Goal: Communication & Community: Answer question/provide support

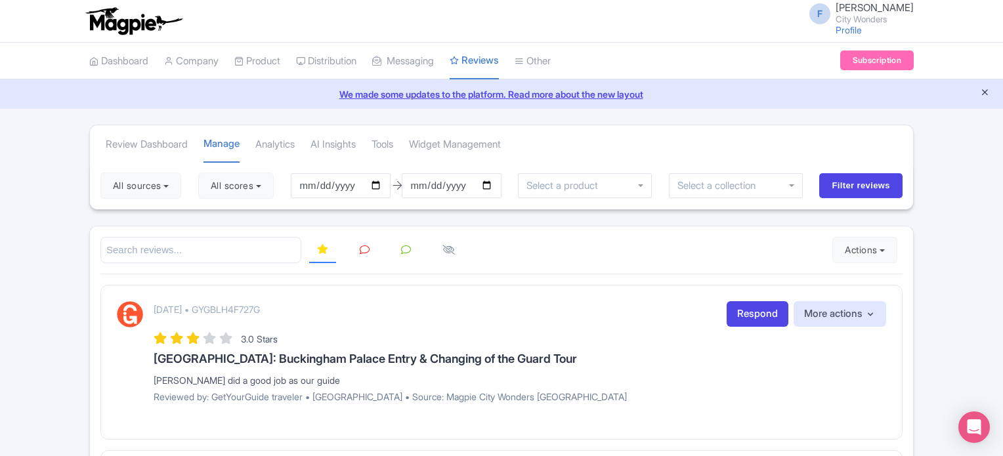
click at [982, 91] on icon "Close announcement" at bounding box center [985, 92] width 10 height 10
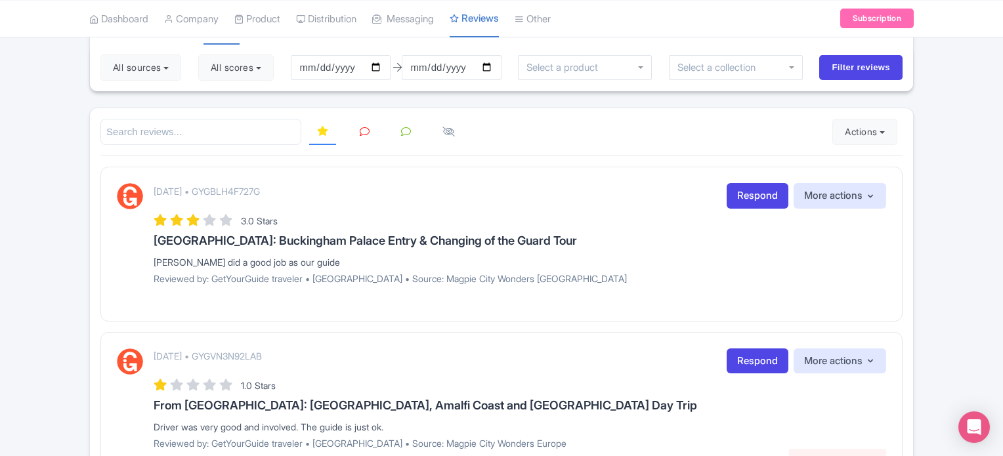
scroll to position [66, 0]
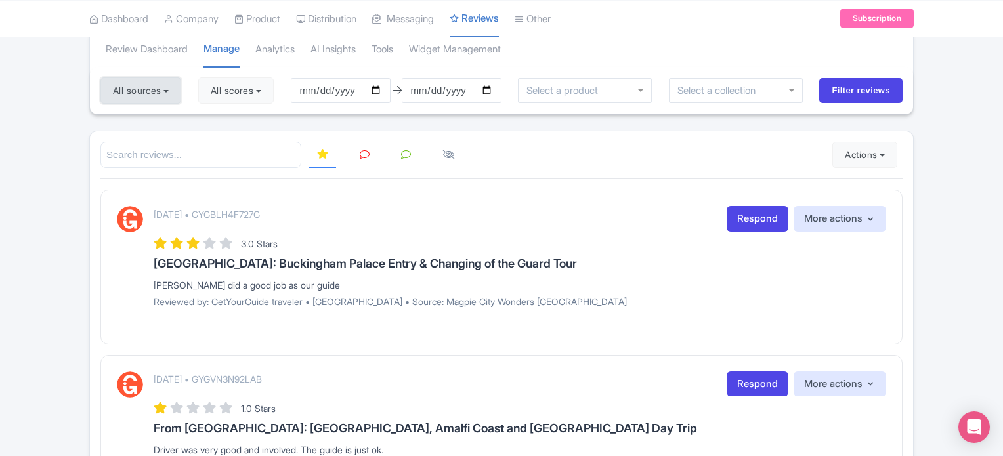
click at [154, 94] on button "All sources" at bounding box center [140, 90] width 81 height 26
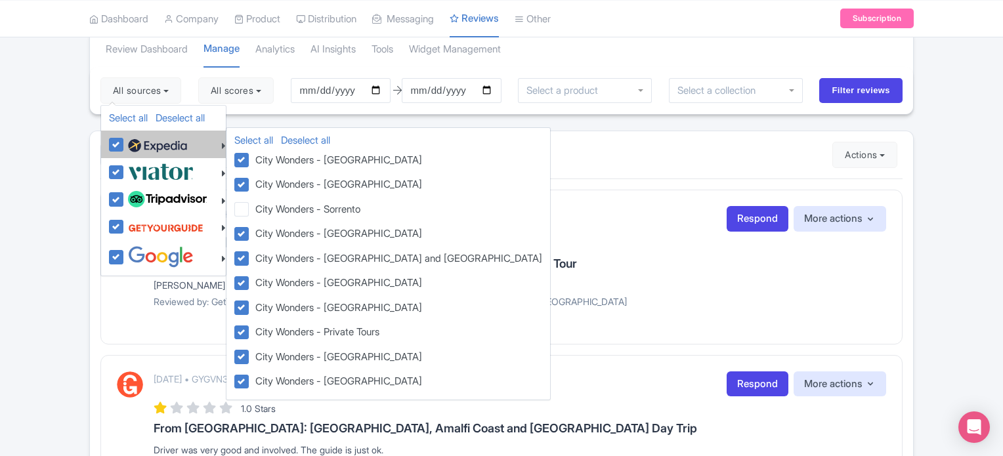
click at [125, 142] on label at bounding box center [156, 144] width 62 height 22
click at [125, 142] on input "checkbox" at bounding box center [129, 137] width 9 height 9
checkbox input "false"
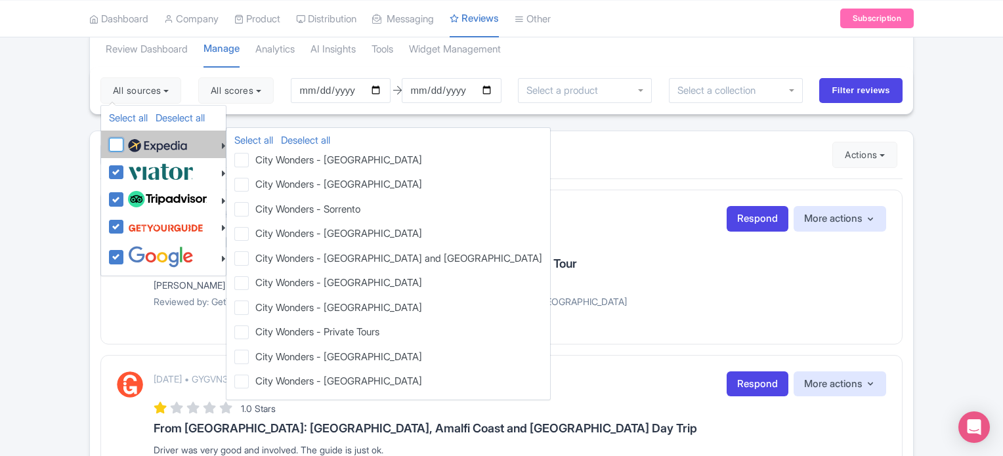
checkbox input "false"
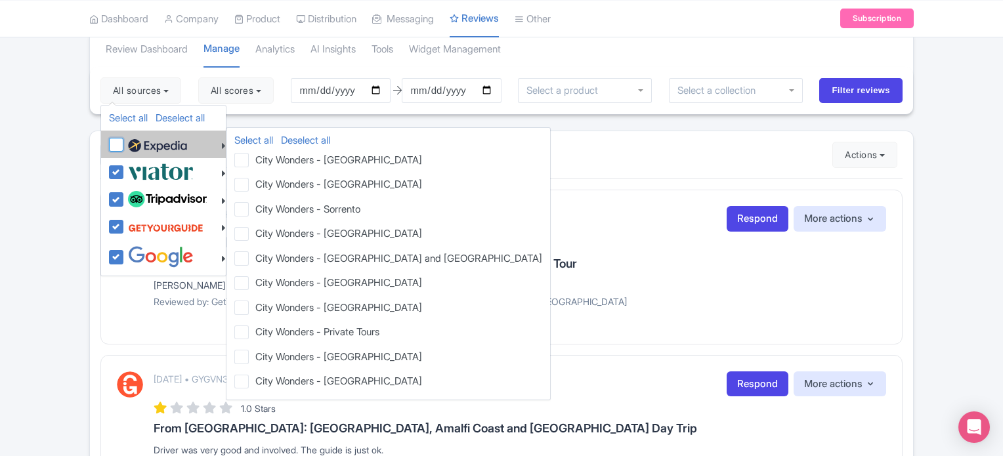
checkbox input "false"
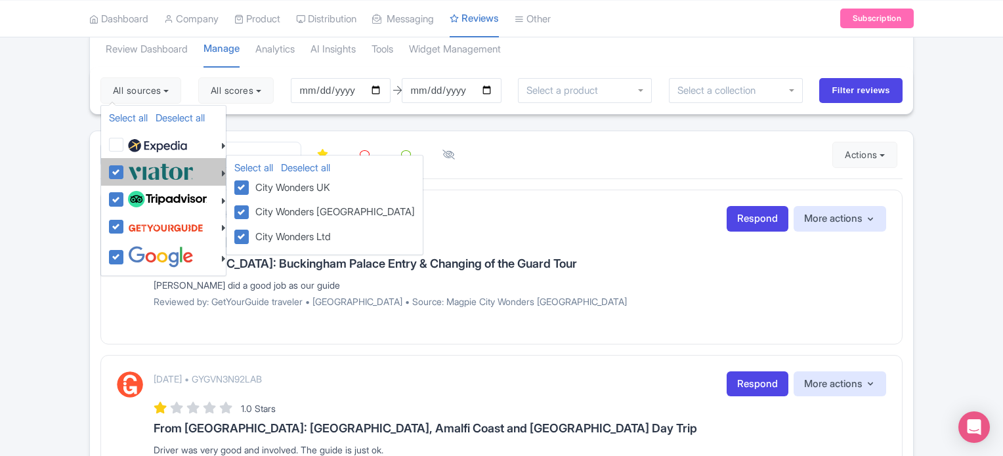
click at [125, 173] on label at bounding box center [159, 172] width 69 height 22
click at [125, 169] on input "checkbox" at bounding box center [129, 165] width 9 height 9
checkbox input "false"
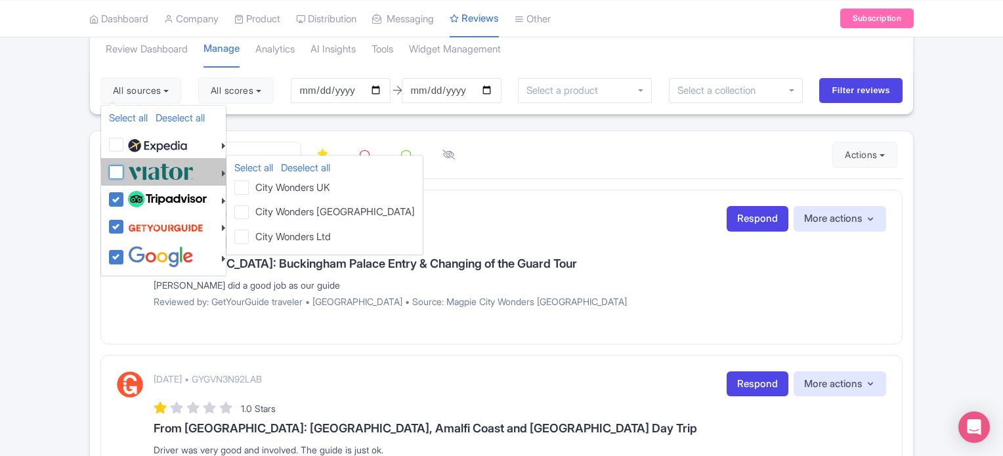
checkbox input "false"
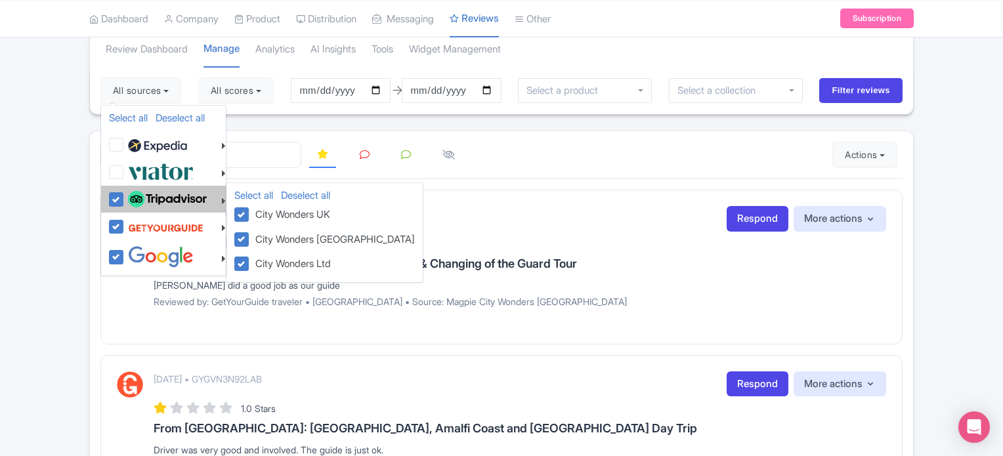
click at [125, 194] on label at bounding box center [166, 199] width 82 height 22
click at [125, 194] on input "checkbox" at bounding box center [129, 192] width 9 height 9
checkbox input "false"
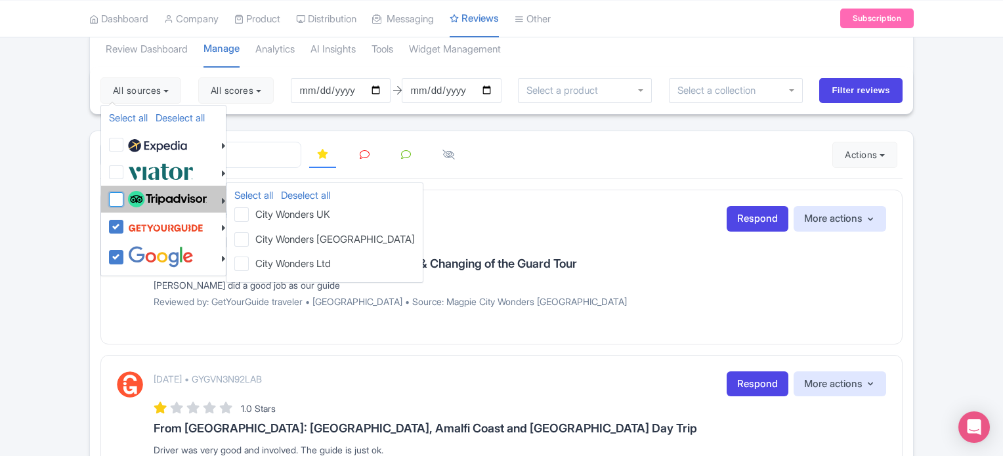
checkbox input "false"
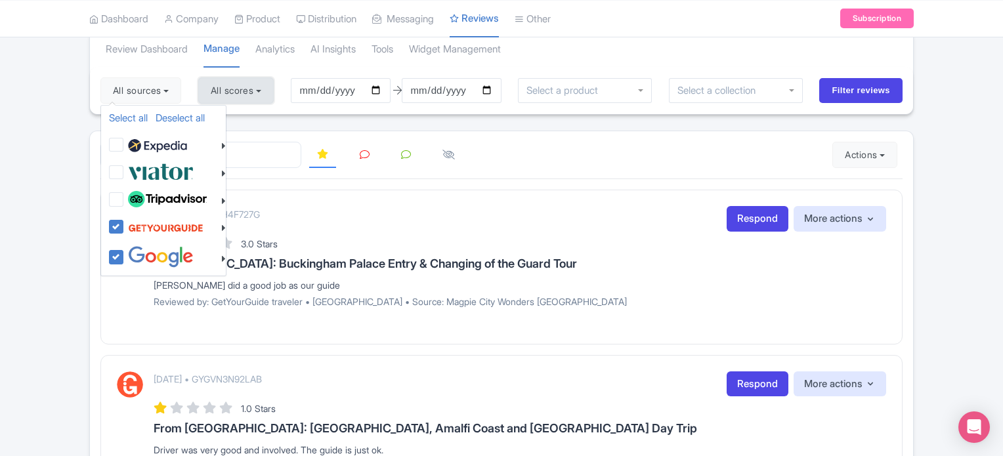
click at [265, 91] on button "All scores" at bounding box center [235, 90] width 75 height 26
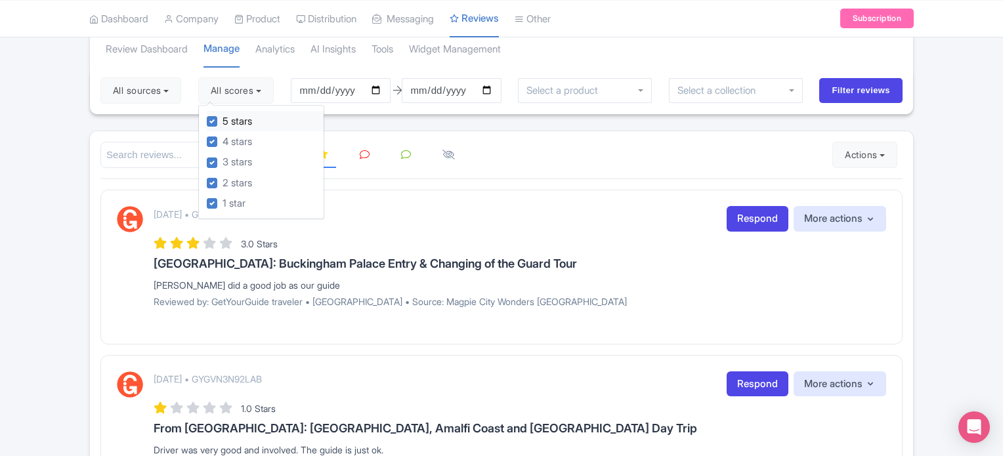
click at [222, 125] on label "5 stars" at bounding box center [237, 121] width 30 height 15
click at [222, 122] on input "5 stars" at bounding box center [226, 118] width 9 height 9
checkbox input "false"
click at [222, 142] on label "4 stars" at bounding box center [237, 142] width 30 height 15
click at [222, 142] on input "4 stars" at bounding box center [226, 138] width 9 height 9
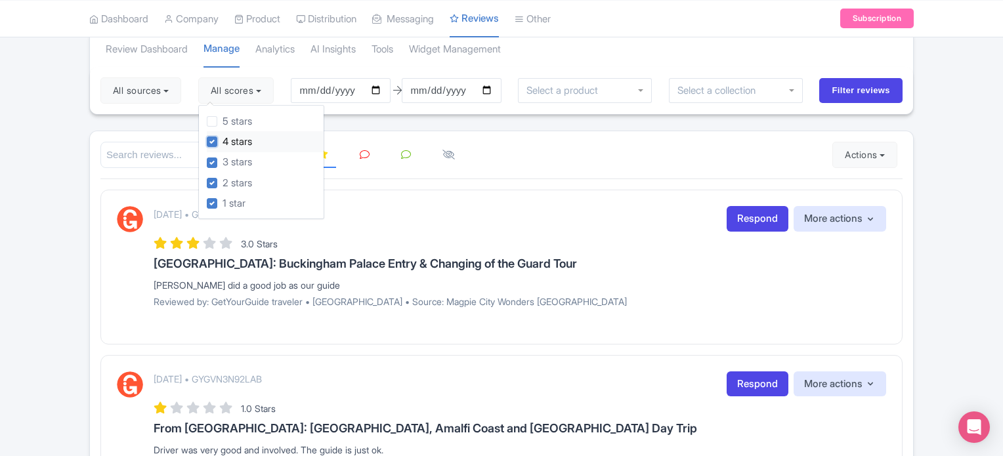
checkbox input "false"
click at [832, 89] on input "Filter reviews" at bounding box center [860, 90] width 83 height 25
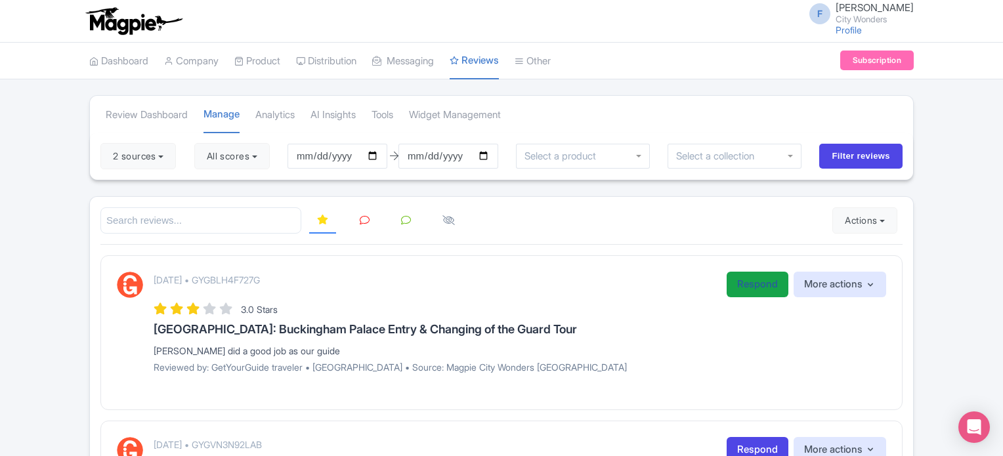
click at [726, 275] on link "Respond" at bounding box center [757, 285] width 62 height 26
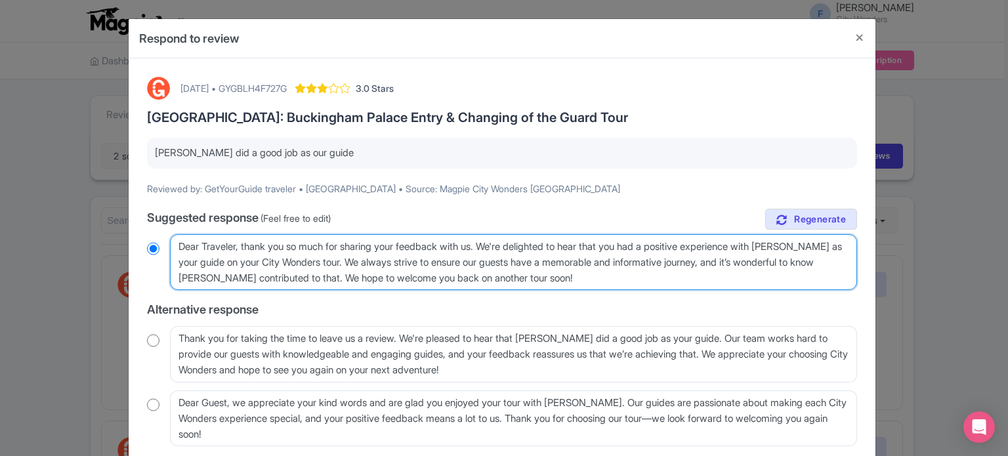
drag, startPoint x: 178, startPoint y: 242, endPoint x: 239, endPoint y: 243, distance: 61.0
click at [239, 243] on textarea "Dear Traveler, thank you so much for sharing your feedback with us. We're delig…" at bounding box center [513, 262] width 687 height 56
type textarea "H, thank you so much for sharing your feedback with us. We're delighted to hear…"
radio input "true"
type textarea "He, thank you so much for sharing your feedback with us. We're delighted to hea…"
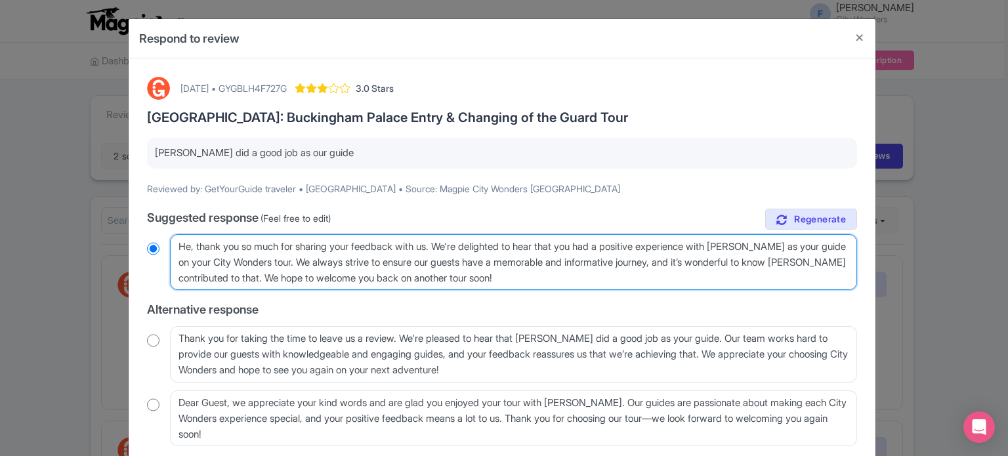
radio input "true"
type textarea "Hel, thank you so much for sharing your feedback with us. We're delighted to he…"
radio input "true"
type textarea "Hell, thank you so much for sharing your feedback with us. We're delighted to h…"
radio input "true"
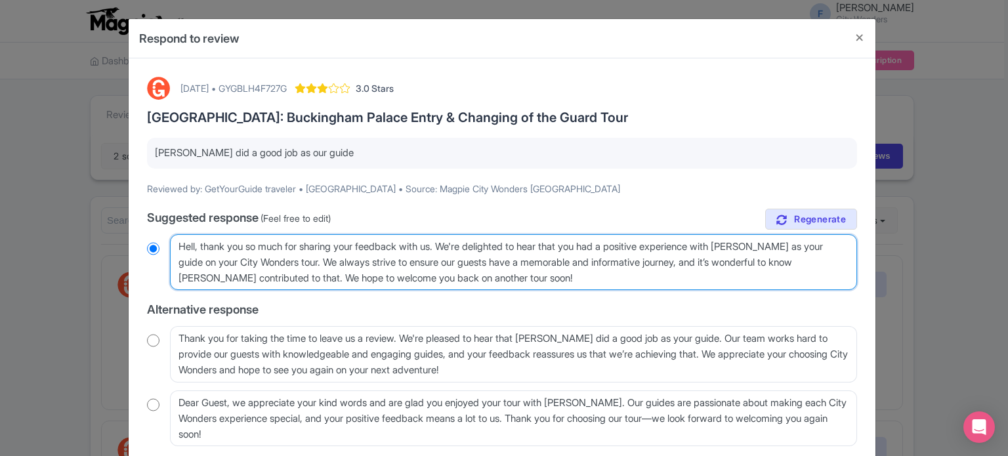
type textarea "Hello, thank you so much for sharing your feedback with us. We're delighted to …"
radio input "true"
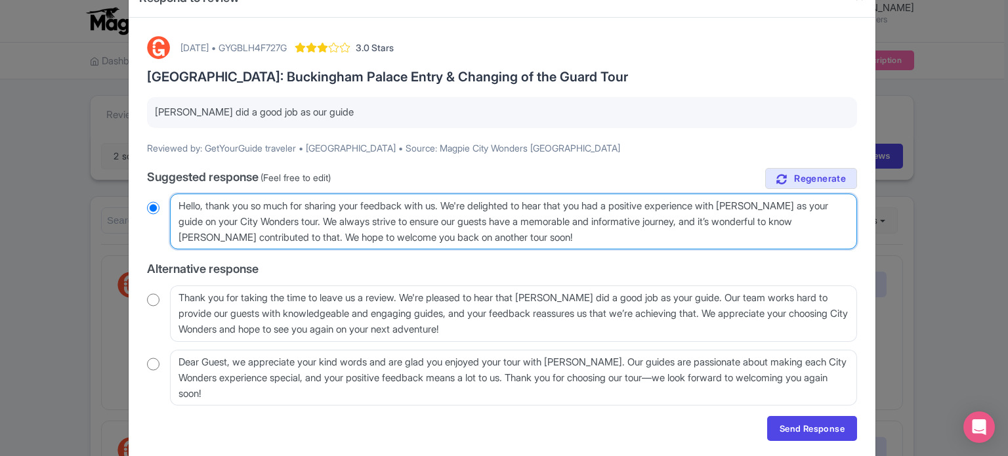
scroll to position [84, 0]
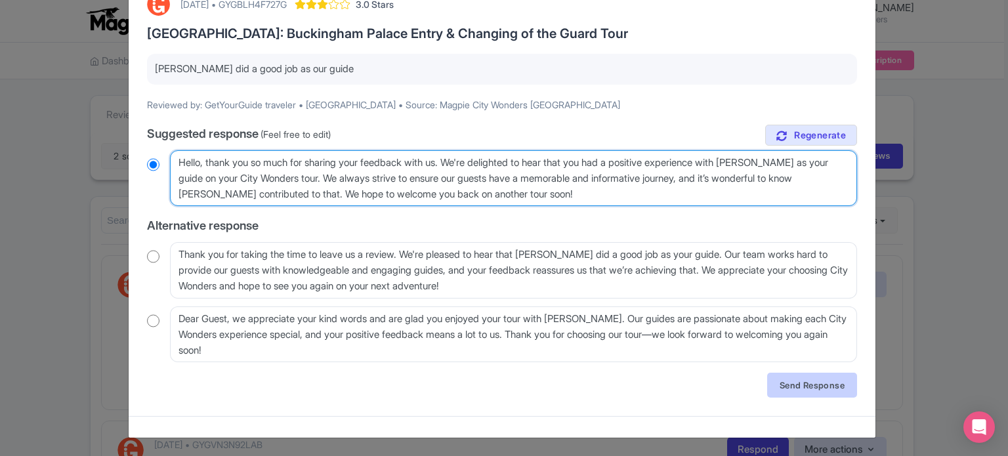
type textarea "Hello, thank you so much for sharing your feedback with us. We're delighted to …"
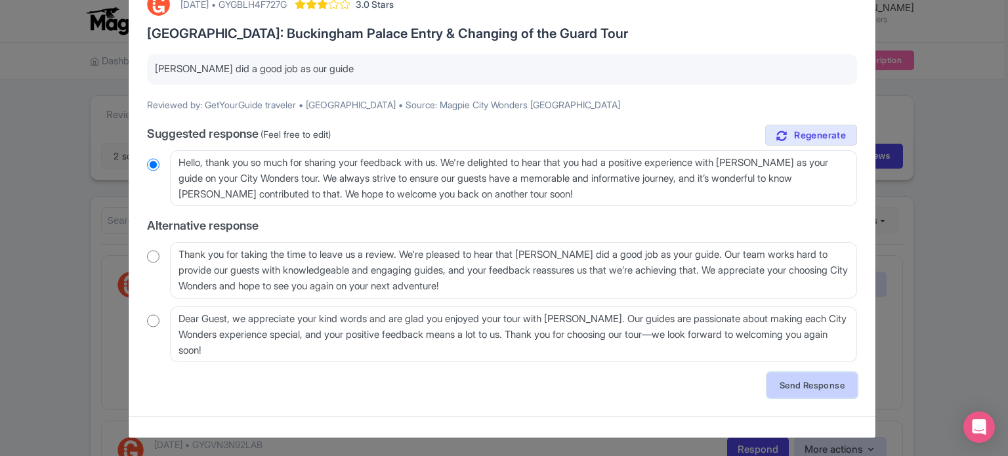
click at [785, 385] on link "Send Response" at bounding box center [812, 385] width 90 height 25
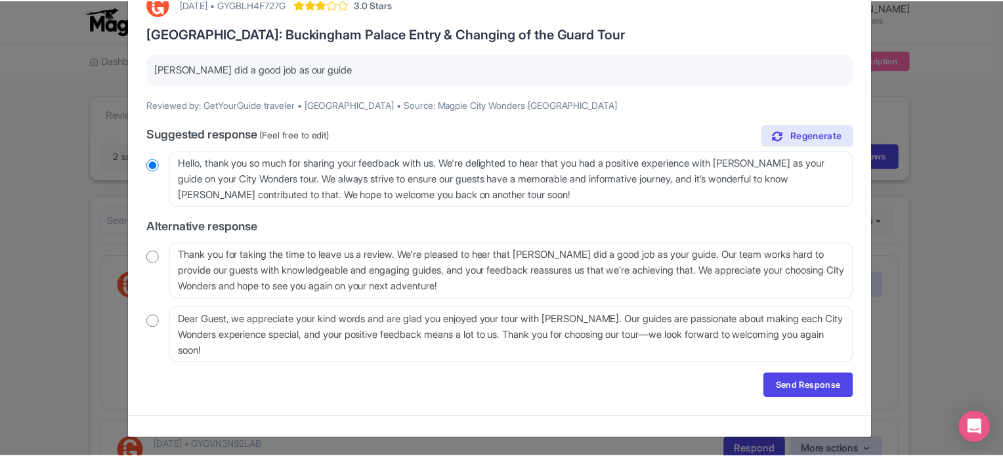
scroll to position [0, 0]
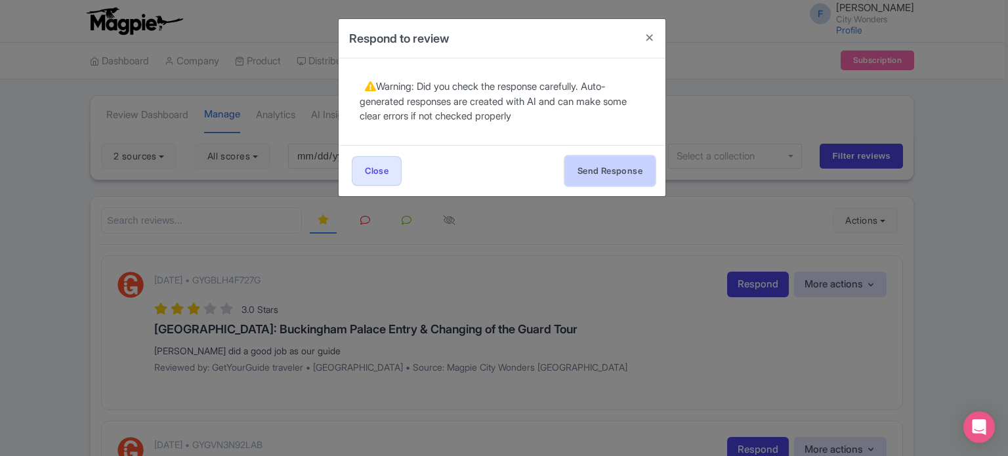
click at [591, 158] on button "Send Response" at bounding box center [610, 171] width 90 height 30
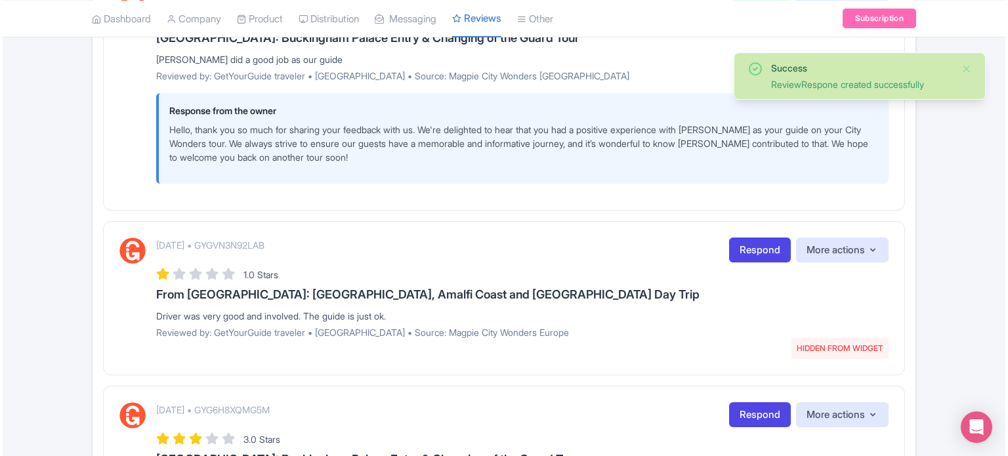
scroll to position [328, 0]
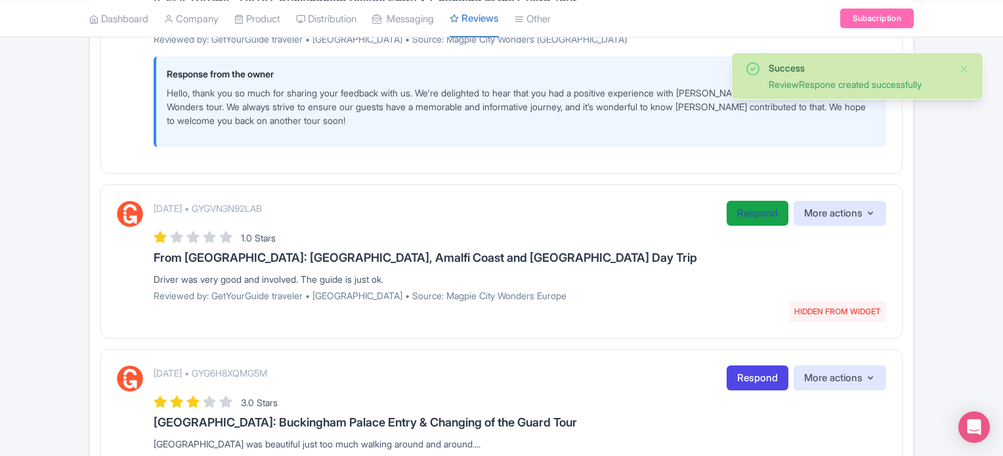
click at [740, 214] on link "Respond" at bounding box center [757, 214] width 62 height 26
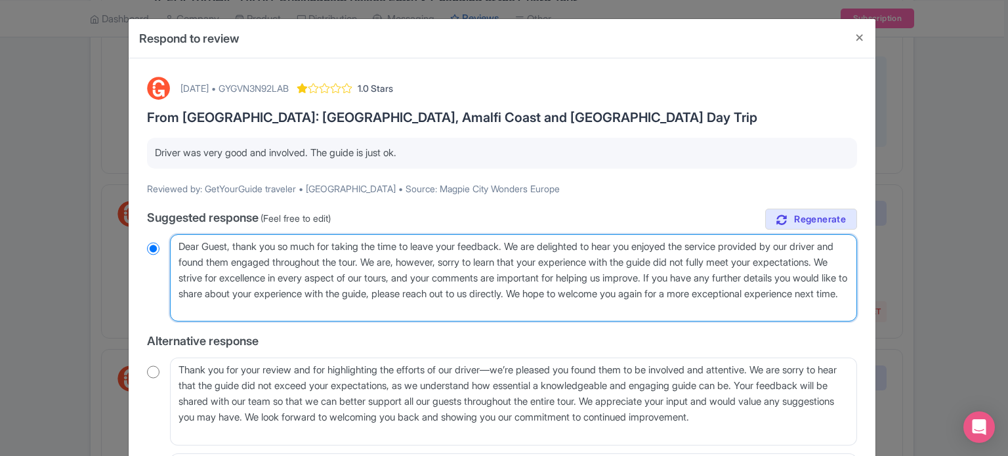
drag, startPoint x: 173, startPoint y: 246, endPoint x: 228, endPoint y: 246, distance: 54.5
click at [228, 246] on textarea "Dear Guest, thank you so much for taking the time to leave your feedback. We ar…" at bounding box center [513, 278] width 687 height 88
type textarea "H, thank you so much for taking the time to leave your feedback. We are delight…"
radio input "true"
type textarea "Hel, thank you so much for taking the time to leave your feedback. We are delig…"
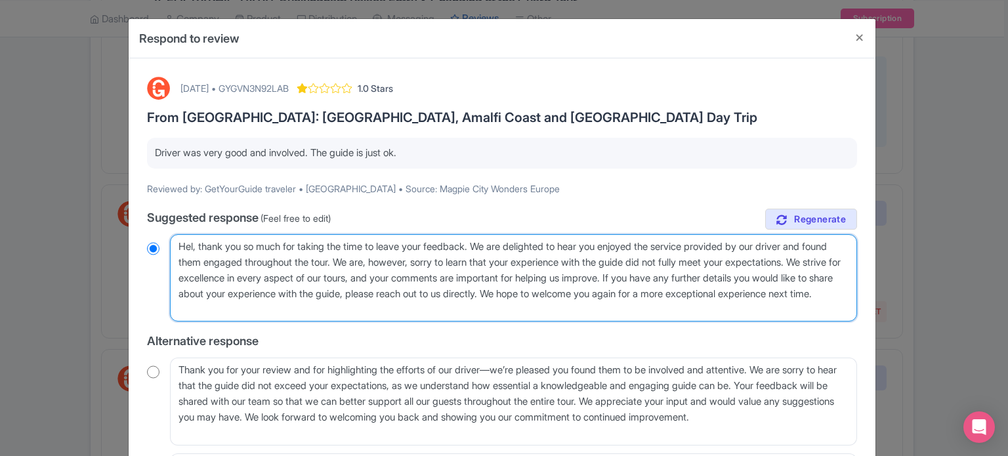
radio input "true"
type textarea "Hell, thank you so much for taking the time to leave your feedback. We are deli…"
radio input "true"
type textarea "Hello, thank you so much for taking the time to leave your feedback. We are del…"
radio input "true"
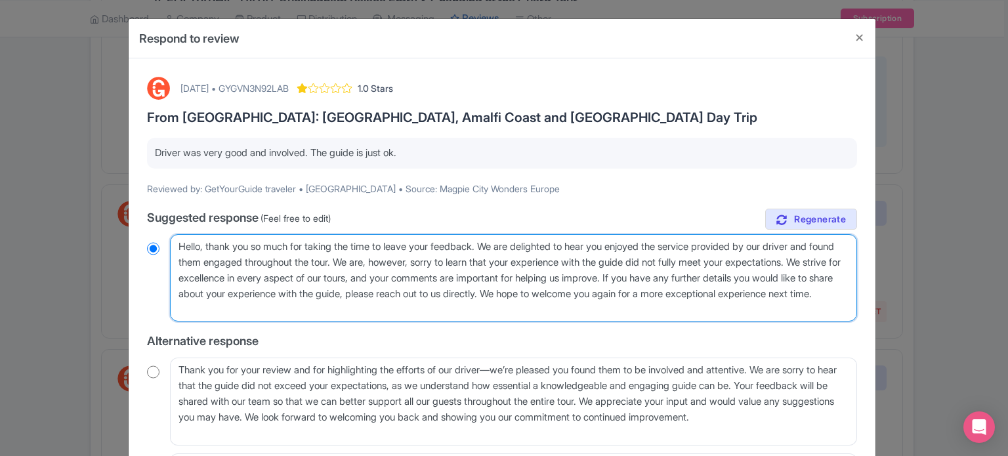
drag, startPoint x: 756, startPoint y: 277, endPoint x: 675, endPoint y: 287, distance: 81.4
click at [675, 287] on textarea "Dear Guest, thank you so much for taking the time to leave your feedback. We ar…" at bounding box center [513, 278] width 687 height 88
type textarea "Hello, thank you so much for taking the time to leave your feedback. We are del…"
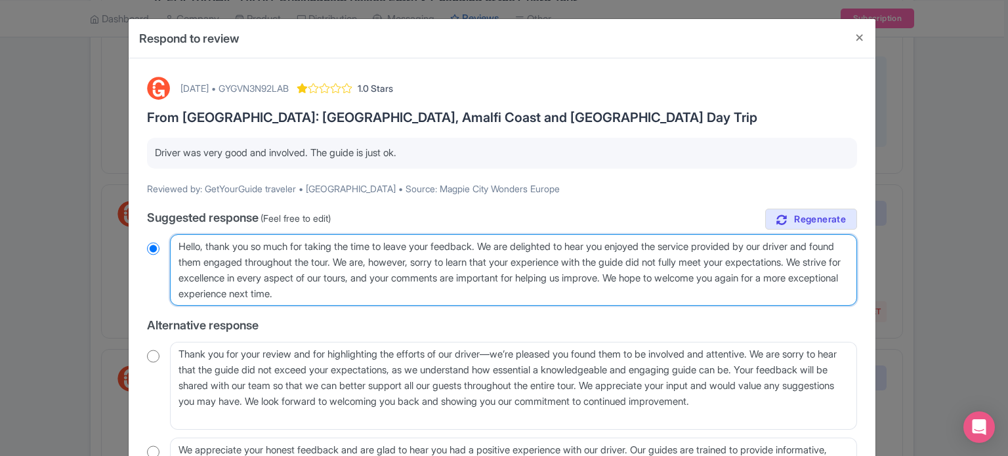
radio input "true"
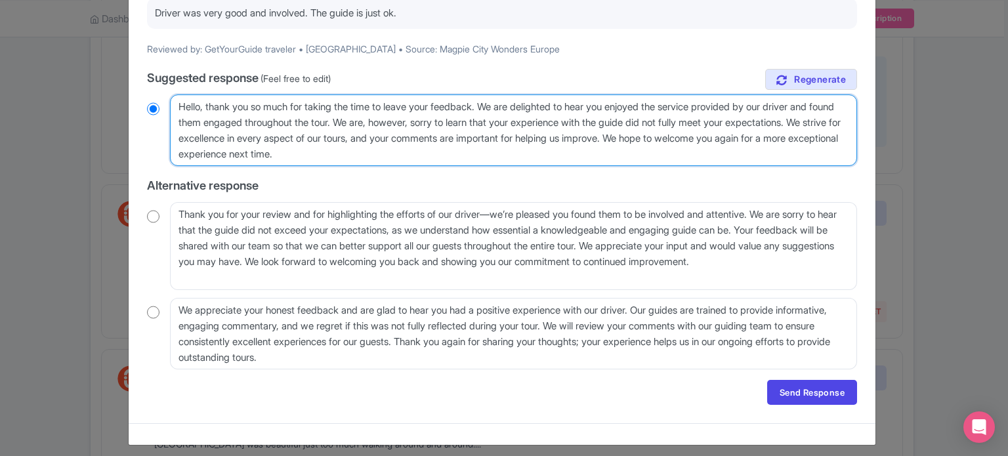
scroll to position [147, 0]
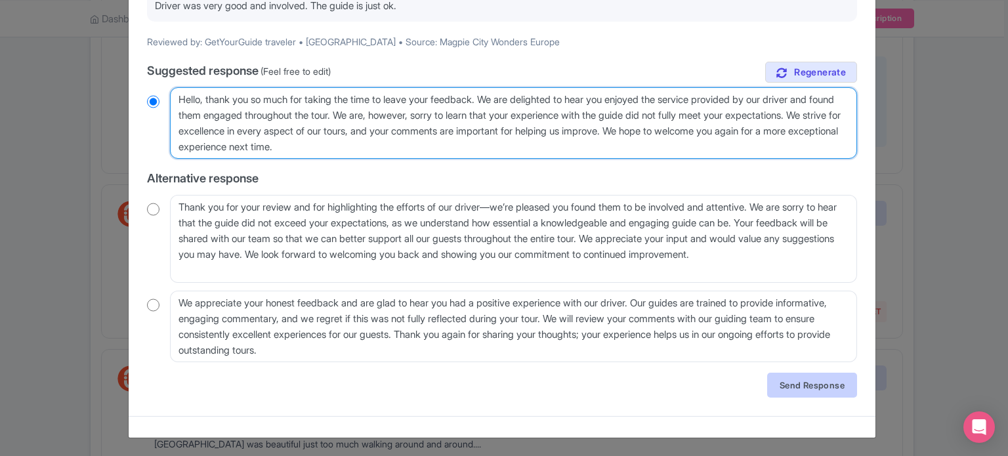
type textarea "Hello, thank you so much for taking the time to leave your feedback. We are del…"
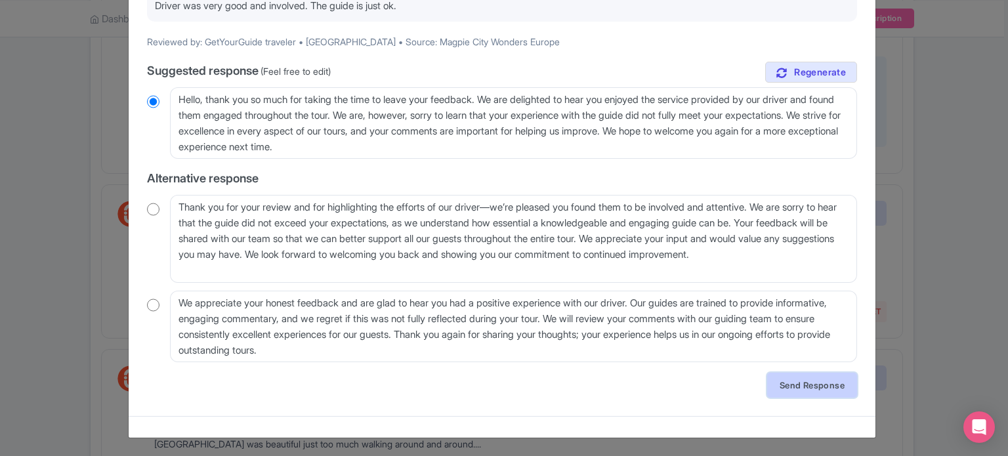
click at [816, 381] on link "Send Response" at bounding box center [812, 385] width 90 height 25
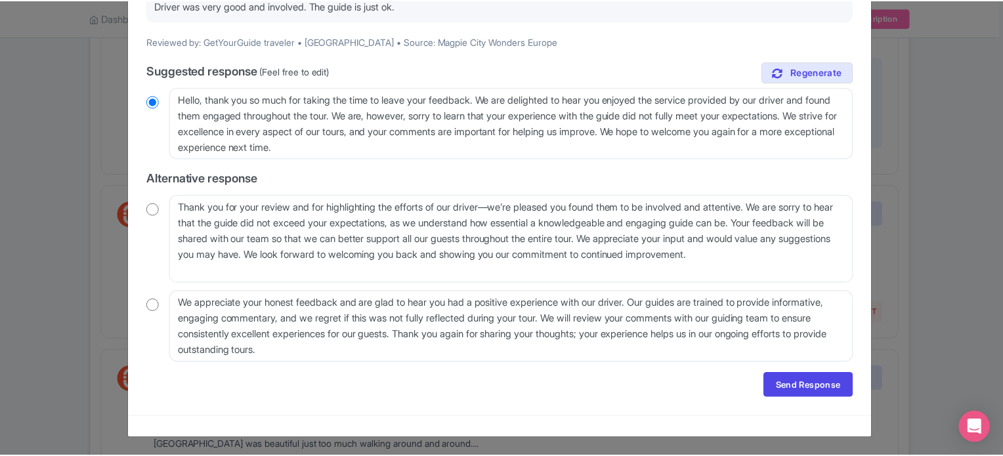
scroll to position [0, 0]
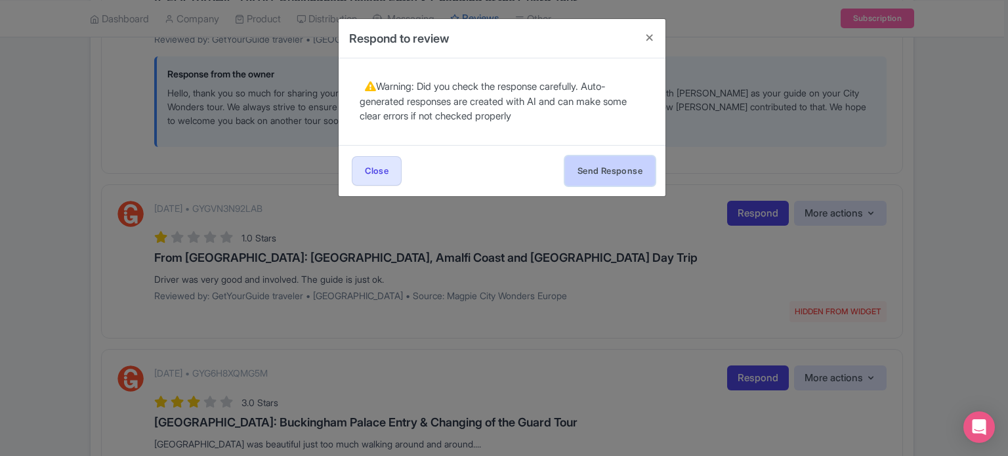
click at [605, 177] on button "Send Response" at bounding box center [610, 171] width 90 height 30
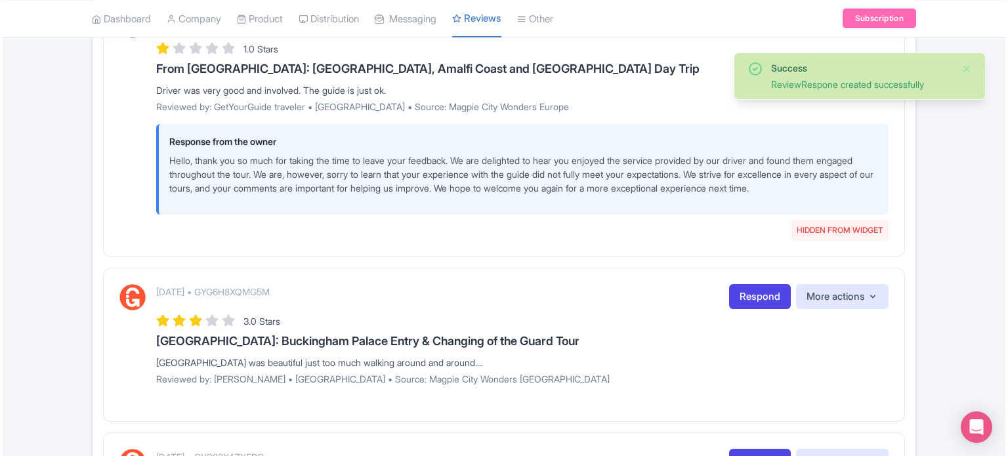
scroll to position [591, 0]
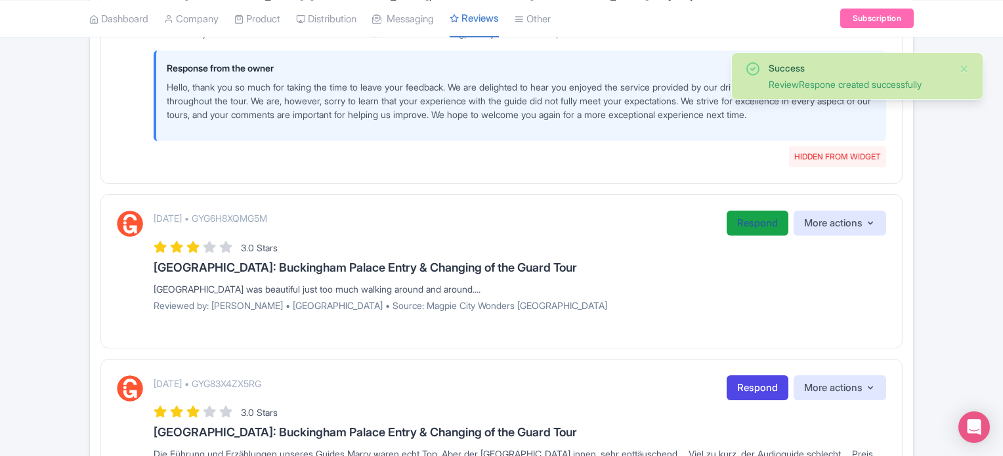
click at [738, 224] on link "Respond" at bounding box center [757, 224] width 62 height 26
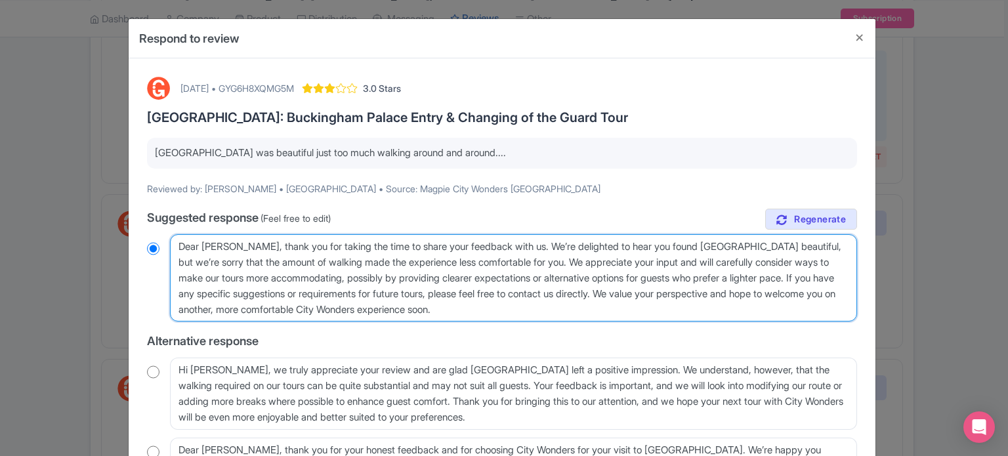
drag, startPoint x: 360, startPoint y: 278, endPoint x: 824, endPoint y: 278, distance: 464.6
click at [824, 278] on textarea "Dear Jenny, thank you for taking the time to share your feedback with us. We’re…" at bounding box center [513, 278] width 687 height 88
click at [440, 278] on textarea "Dear Jenny, thank you for taking the time to share your feedback with us. We’re…" at bounding box center [513, 278] width 687 height 88
drag, startPoint x: 832, startPoint y: 278, endPoint x: 550, endPoint y: 278, distance: 282.2
click at [550, 278] on textarea "Dear Jenny, thank you for taking the time to share your feedback with us. We’re…" at bounding box center [513, 278] width 687 height 88
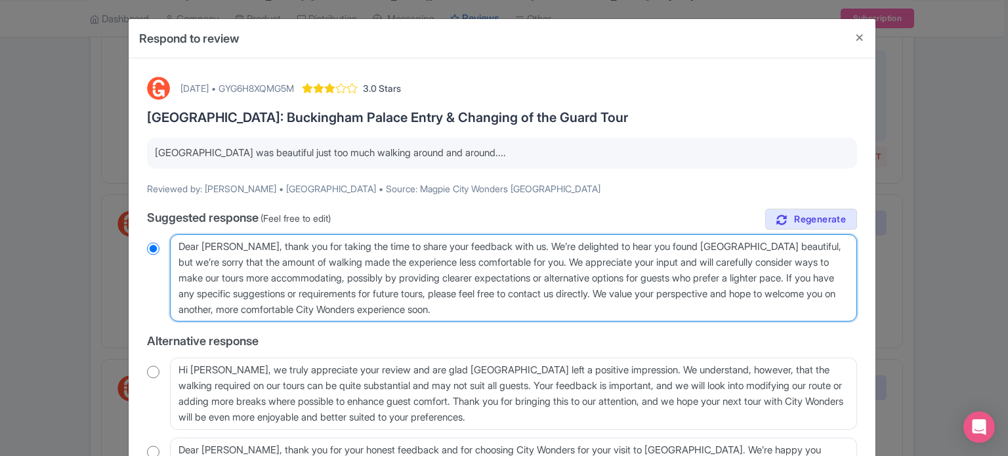
click at [564, 303] on textarea "Dear Jenny, thank you for taking the time to share your feedback with us. We’re…" at bounding box center [513, 278] width 687 height 88
drag, startPoint x: 564, startPoint y: 312, endPoint x: 836, endPoint y: 280, distance: 273.6
click at [836, 280] on textarea "Dear Jenny, thank you for taking the time to share your feedback with us. We’re…" at bounding box center [513, 278] width 687 height 88
type textarea "Dear [PERSON_NAME], thank you for taking the time to share your feedback with u…"
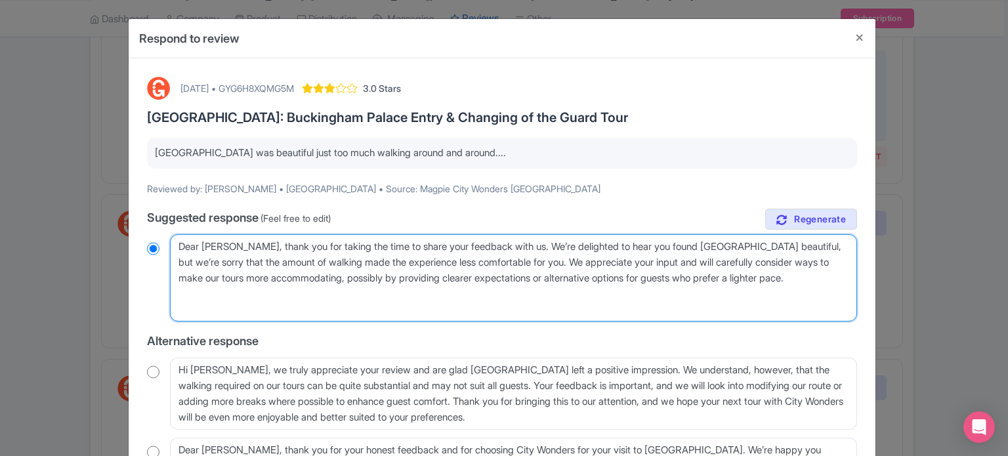
radio input "true"
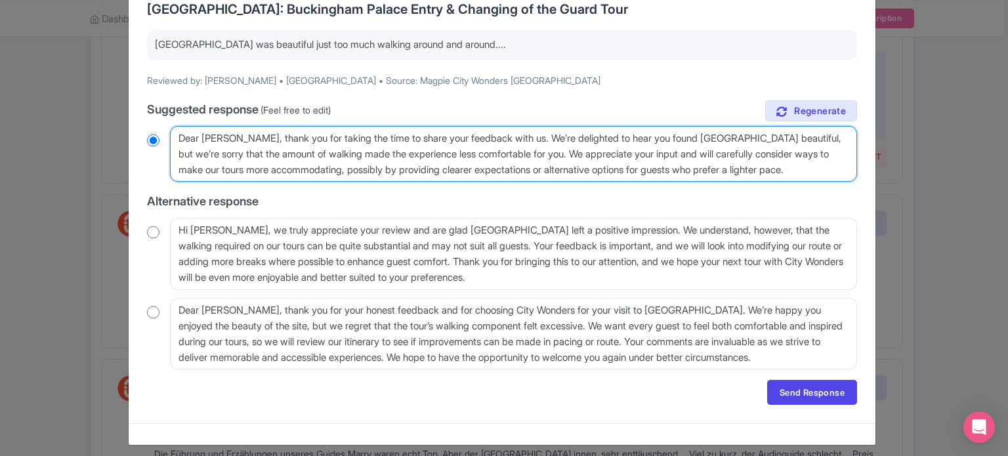
scroll to position [115, 0]
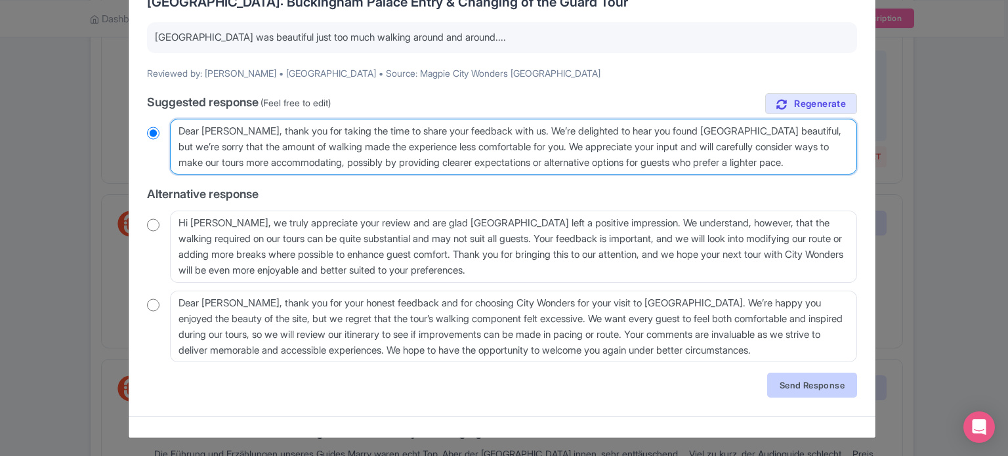
type textarea "Dear Jenny, thank you for taking the time to share your feedback with us. We’re…"
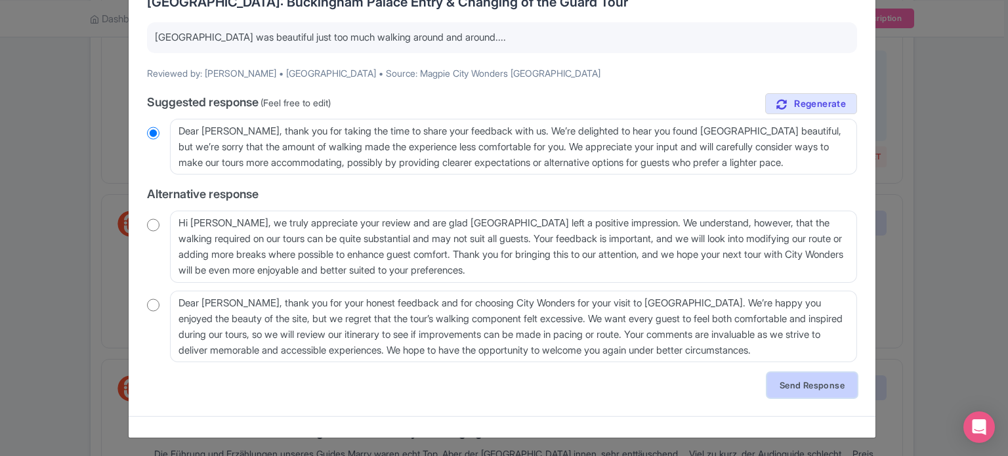
click at [801, 386] on link "Send Response" at bounding box center [812, 385] width 90 height 25
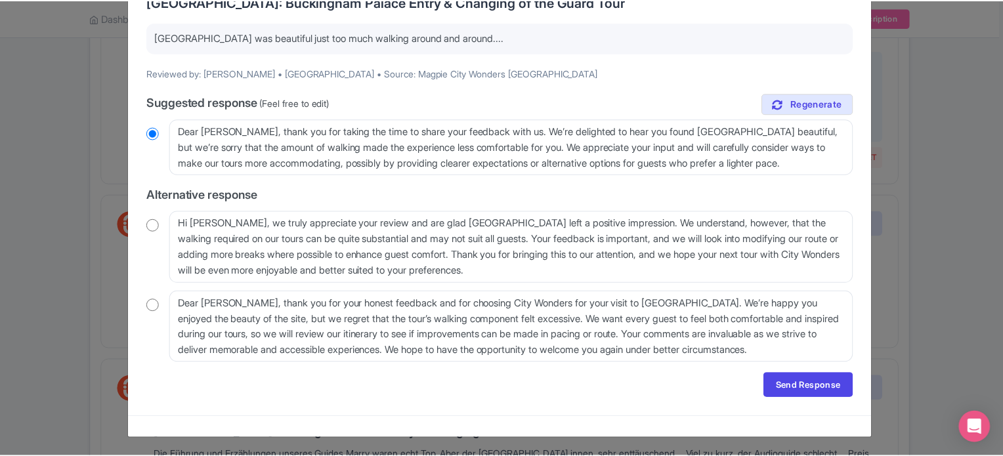
scroll to position [0, 0]
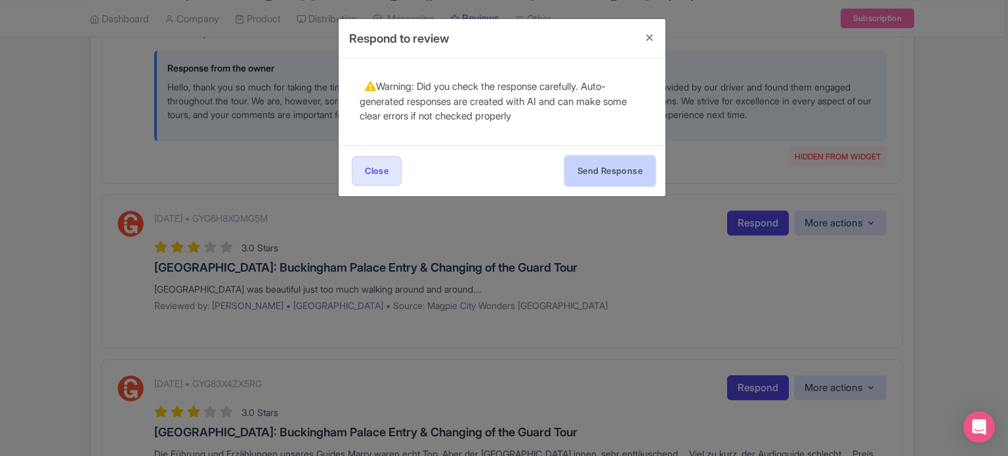
click at [599, 182] on button "Send Response" at bounding box center [610, 171] width 90 height 30
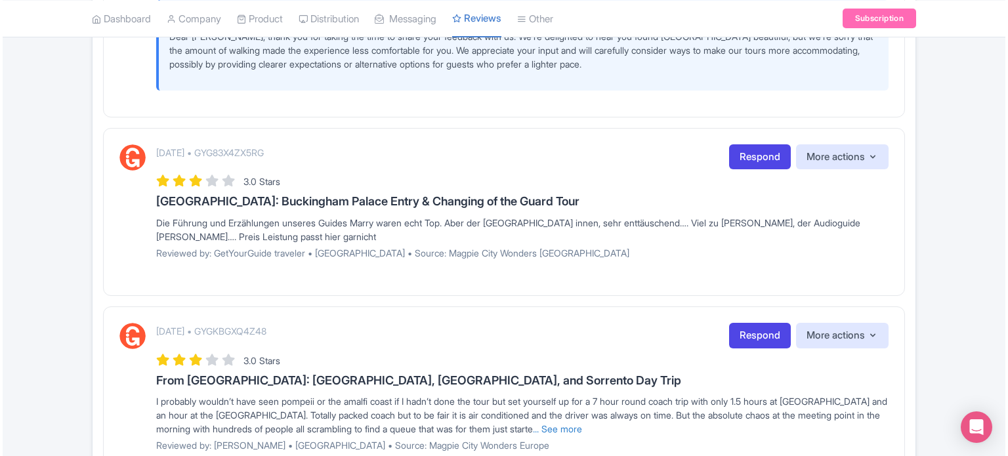
scroll to position [919, 0]
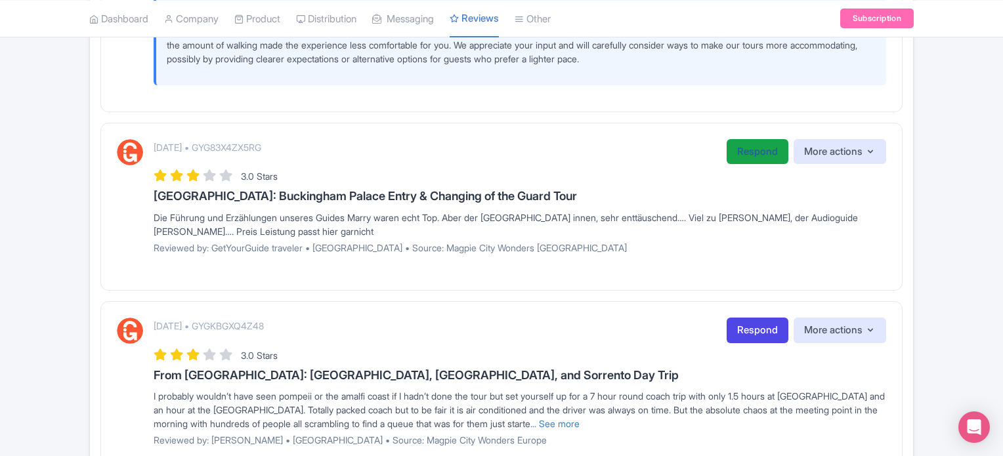
click at [733, 152] on link "Respond" at bounding box center [757, 152] width 62 height 26
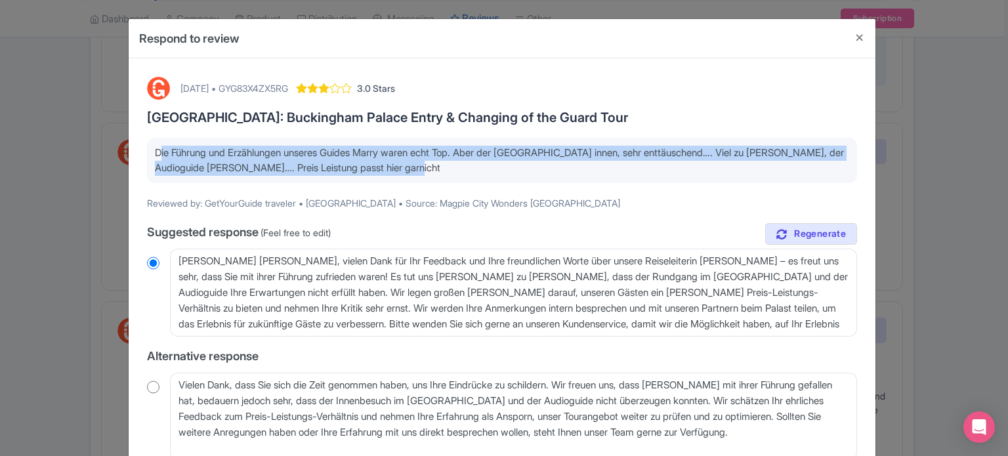
drag, startPoint x: 153, startPoint y: 151, endPoint x: 469, endPoint y: 162, distance: 316.5
click at [469, 162] on p "Die Führung und Erzählungen unseres Guides Marry waren echt Top. Aber der [GEOG…" at bounding box center [502, 161] width 694 height 30
copy p "Die Führung und Erzählungen unseres Guides Marry waren echt Top. Aber der [GEOG…"
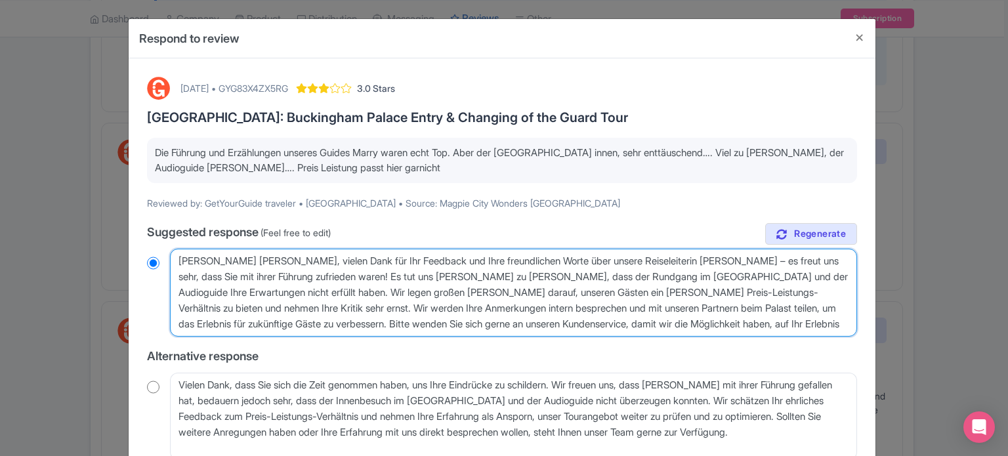
drag, startPoint x: 178, startPoint y: 259, endPoint x: 796, endPoint y: 326, distance: 621.8
click at [796, 326] on textarea "Lieber Gast, vielen Dank für Ihr Feedback und Ihre freundlichen Worte über unse…" at bounding box center [513, 293] width 687 height 88
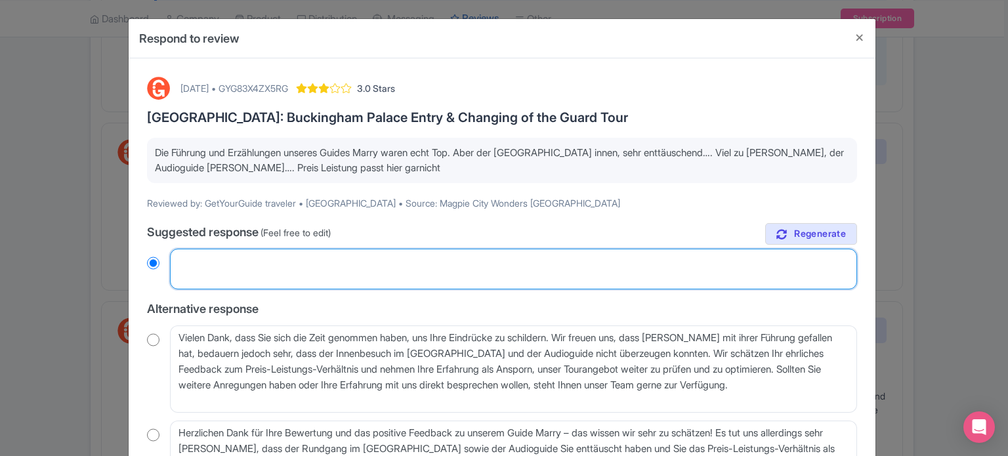
radio input "true"
paste textarea "Hallo, vielen Dank für Ihr Feedback und die netten Worte zu unserer Reiseleiter…"
type textarea "Hallo, vielen Dank für Ihr Feedback und die netten Worte zu unserer Reiseleiter…"
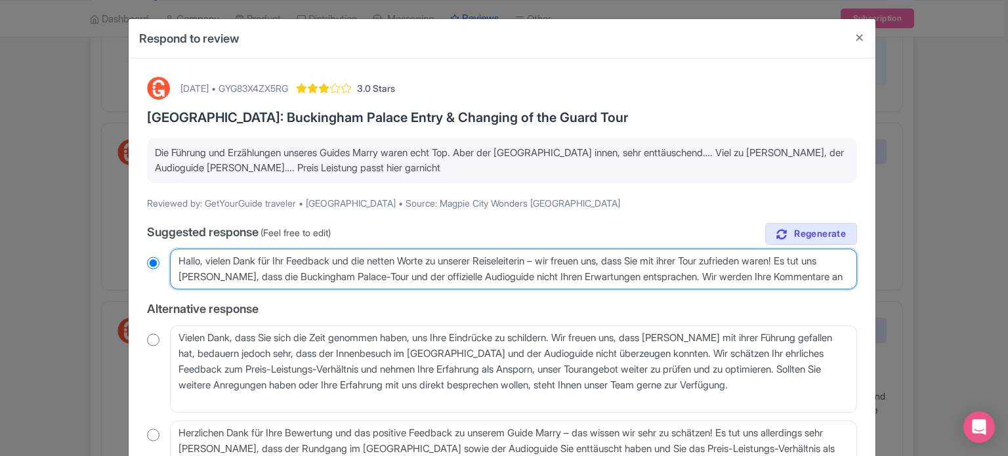
radio input "true"
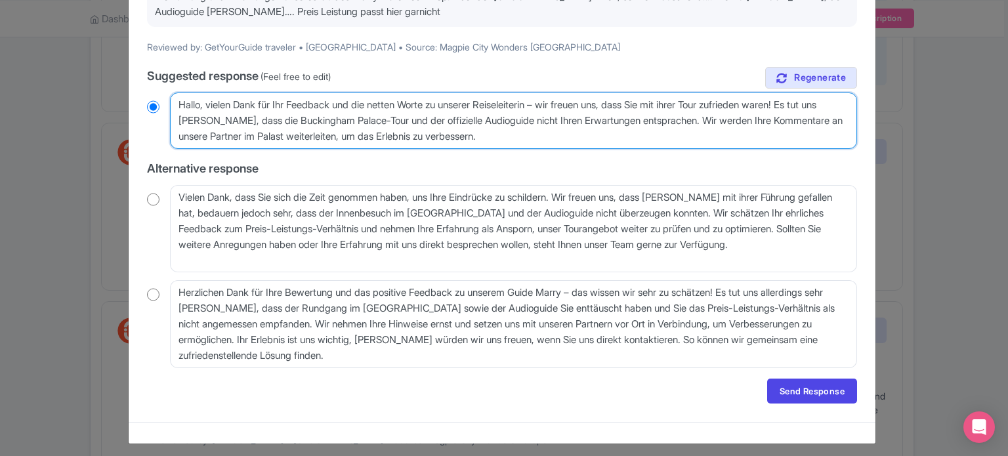
scroll to position [161, 0]
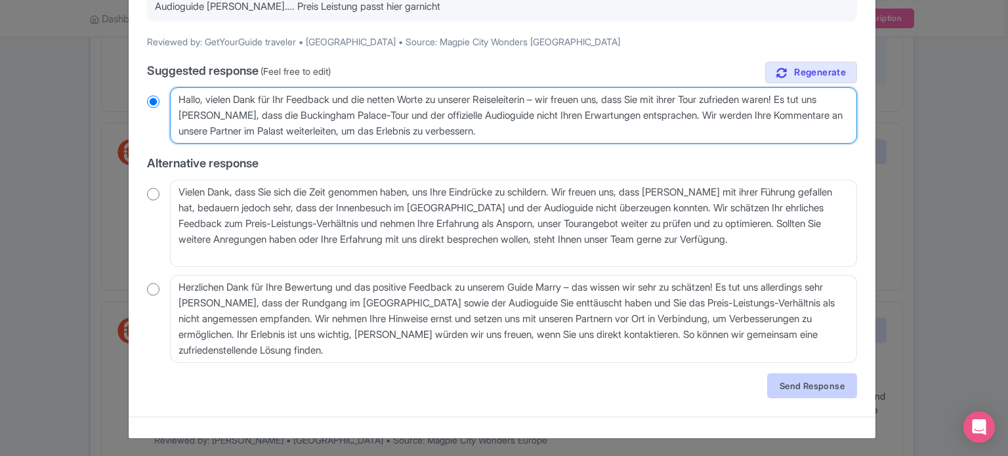
type textarea "Hallo, vielen Dank für Ihr Feedback und die netten Worte zu unserer Reiseleiter…"
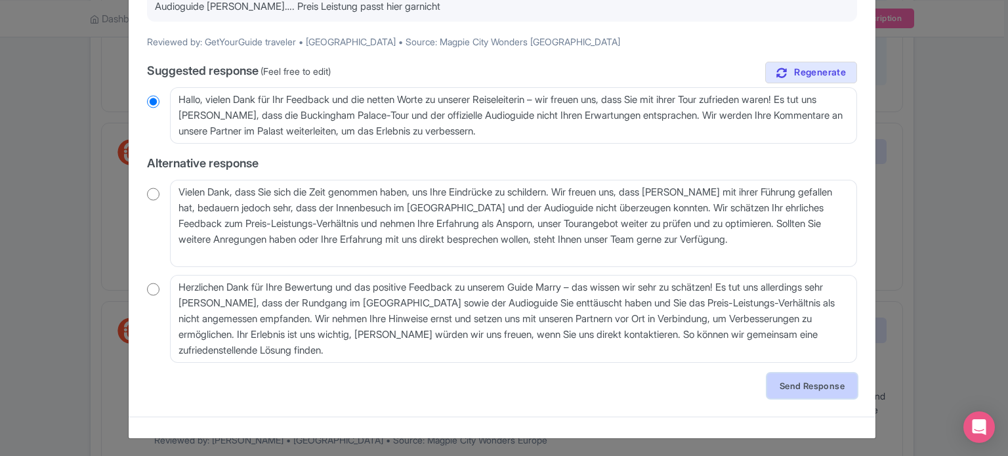
click at [785, 384] on link "Send Response" at bounding box center [812, 385] width 90 height 25
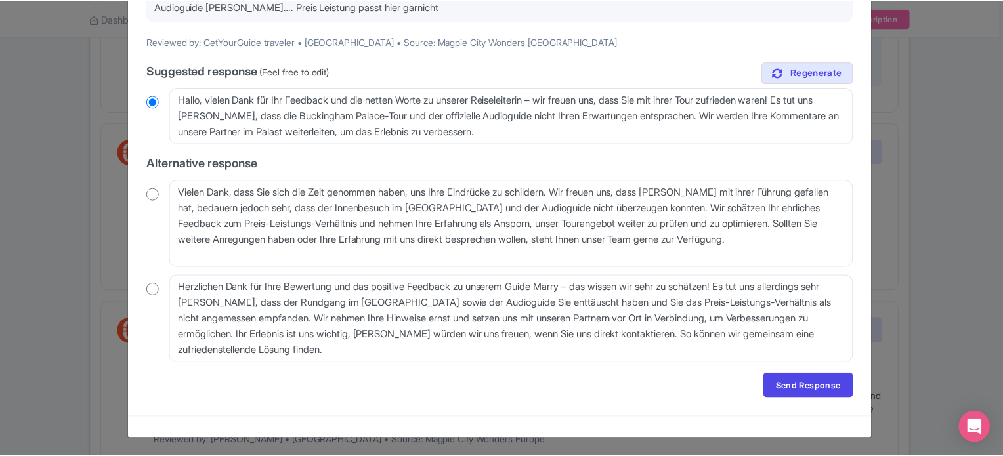
scroll to position [0, 0]
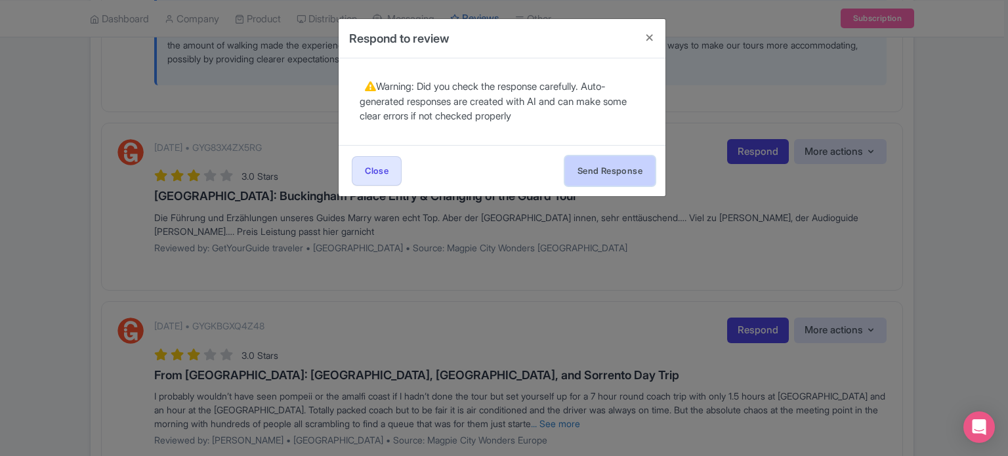
click at [580, 174] on button "Send Response" at bounding box center [610, 171] width 90 height 30
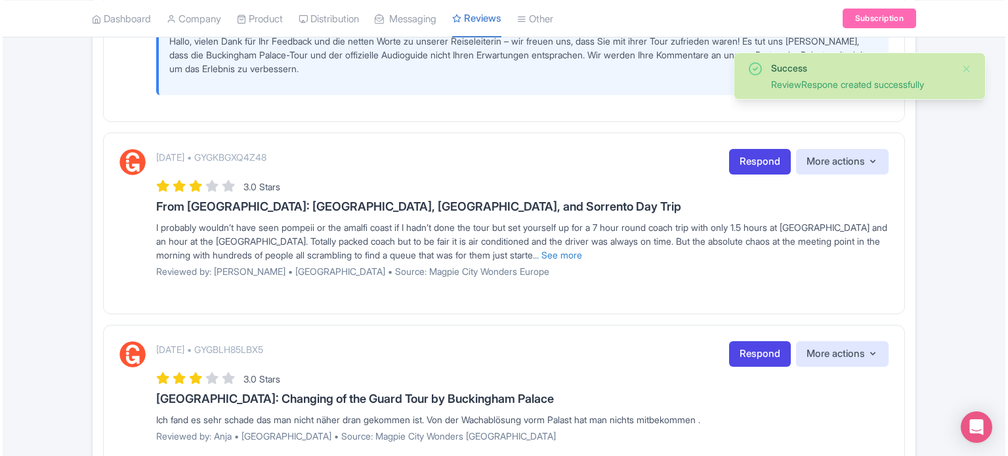
scroll to position [1181, 0]
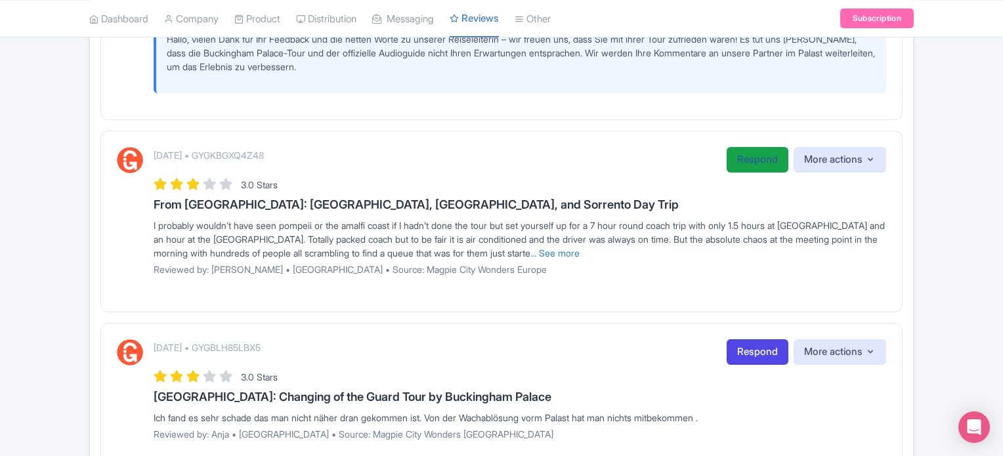
click at [745, 159] on link "Respond" at bounding box center [757, 160] width 62 height 26
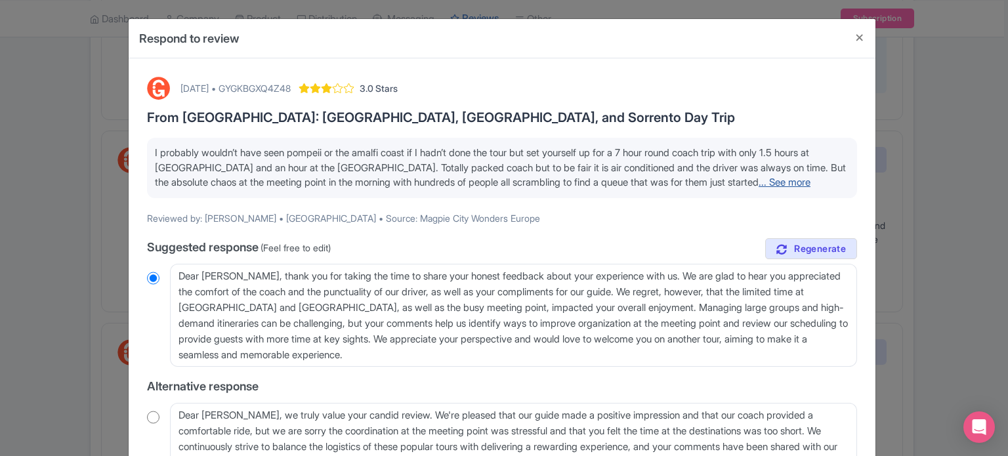
click at [762, 180] on link "... See more" at bounding box center [785, 182] width 52 height 12
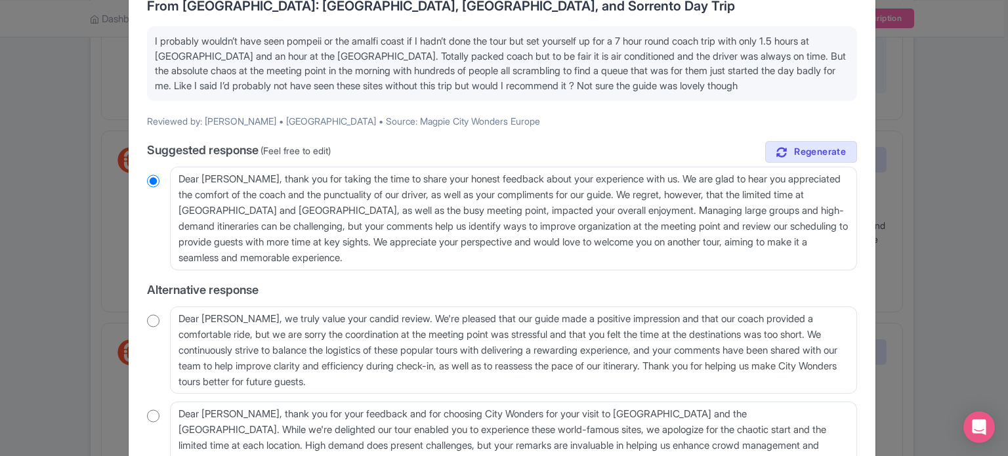
scroll to position [131, 0]
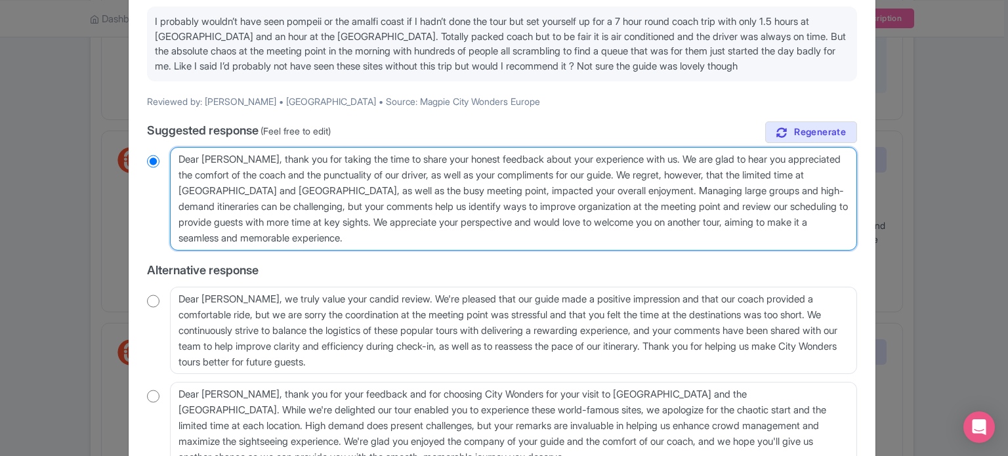
drag, startPoint x: 665, startPoint y: 192, endPoint x: 451, endPoint y: 222, distance: 216.7
click at [451, 222] on textarea "Dear [PERSON_NAME], thank you for taking the time to share your honest feedback…" at bounding box center [513, 199] width 687 height 104
type textarea "Dear [PERSON_NAME], thank you for taking the time to share your honest feedback…"
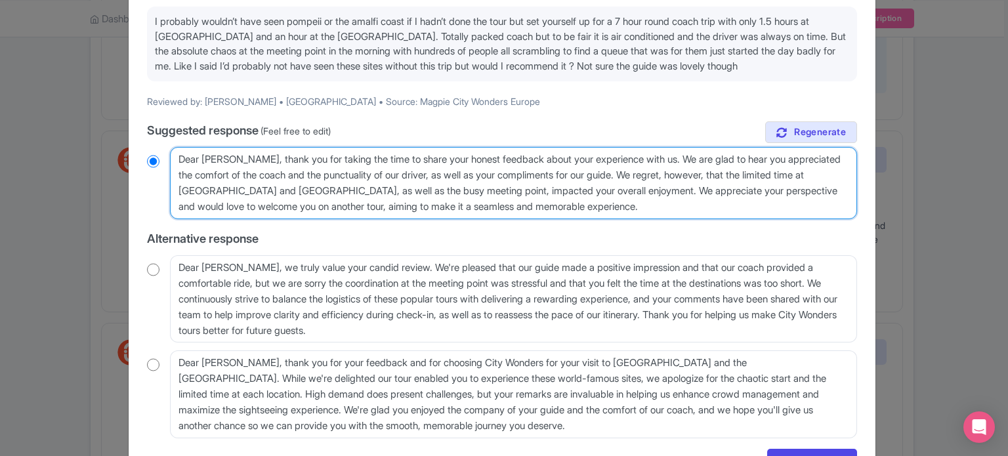
radio input "true"
drag, startPoint x: 385, startPoint y: 206, endPoint x: 650, endPoint y: 207, distance: 265.8
click at [650, 207] on textarea "Dear Christopher, thank you for taking the time to share your honest feedback a…" at bounding box center [513, 183] width 687 height 72
type textarea "Dear Christopher, thank you for taking the time to share your honest feedback a…"
radio input "true"
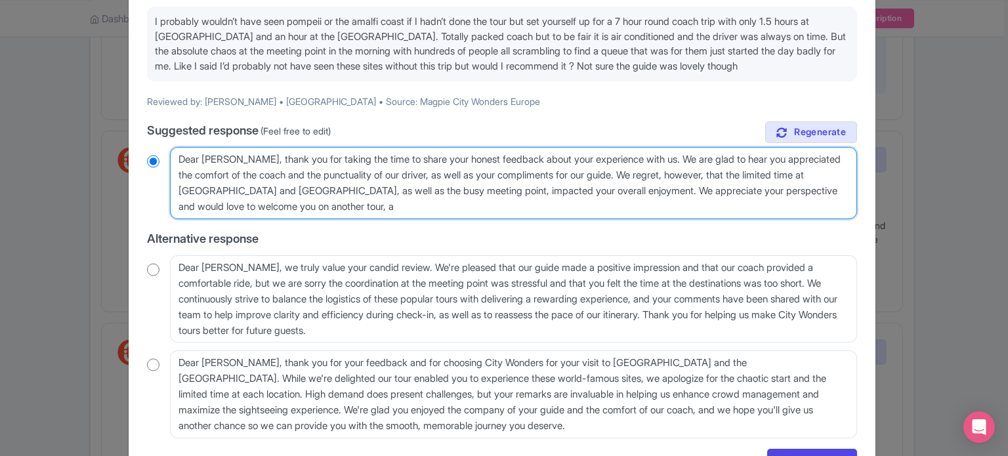
type textarea "Dear Christopher, thank you for taking the time to share your honest feedback a…"
radio input "true"
type textarea "Dear Christopher, thank you for taking the time to share your honest feedback a…"
radio input "true"
type textarea "Dear Christopher, thank you for taking the time to share your honest feedback a…"
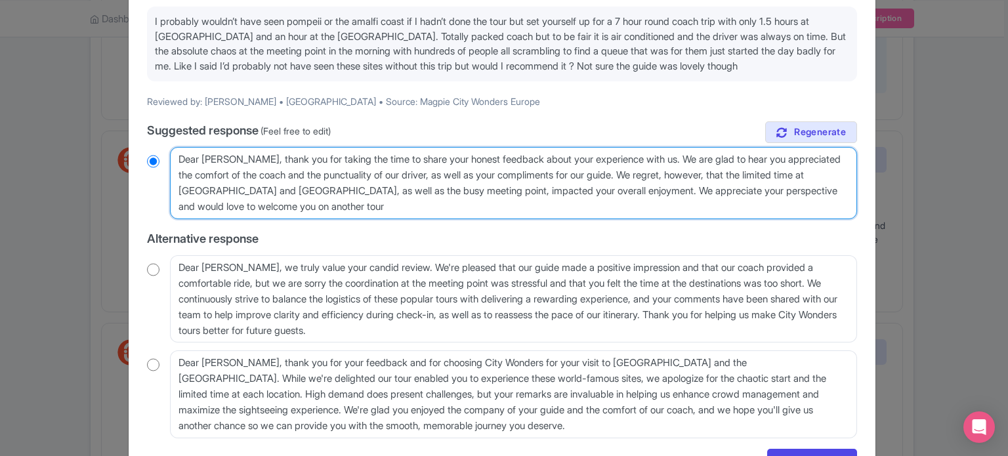
radio input "true"
type textarea "Dear Christopher, thank you for taking the time to share your honest feedback a…"
radio input "true"
click at [343, 189] on textarea "Dear Christopher, thank you for taking the time to share your honest feedback a…" at bounding box center [513, 183] width 687 height 72
type textarea "Dear Christopher, thank you for taking the time to share your honest feedback a…"
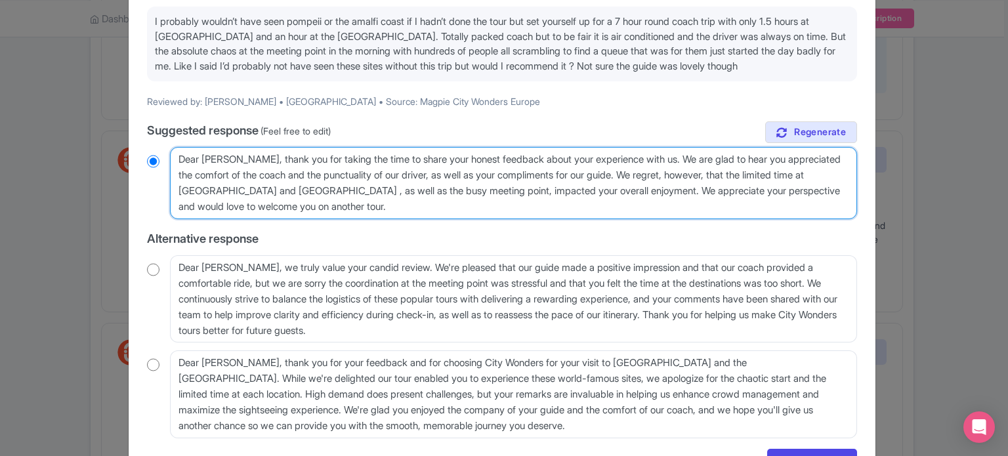
radio input "true"
type textarea "Dear Christopher, thank you for taking the time to share your honest feedback a…"
radio input "true"
type textarea "Dear Christopher, thank you for taking the time to share your honest feedback a…"
radio input "true"
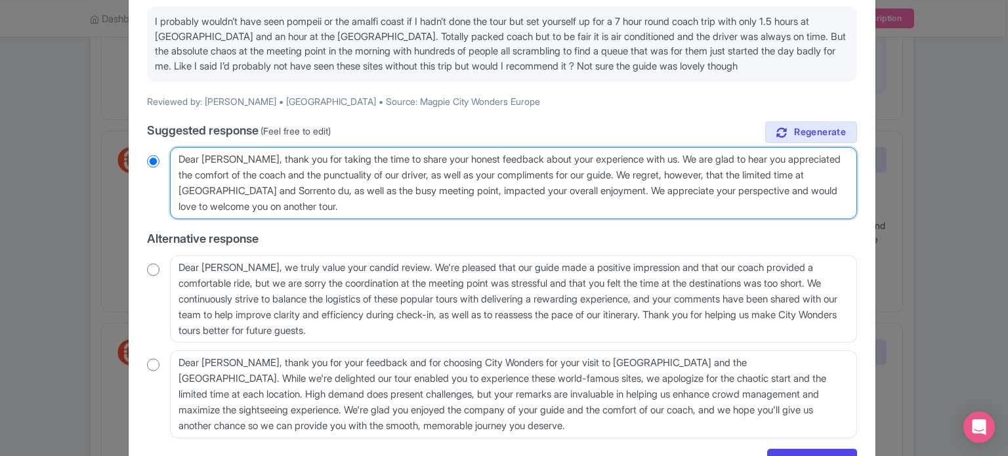
type textarea "Dear Christopher, thank you for taking the time to share your honest feedback a…"
radio input "true"
type textarea "Dear Christopher, thank you for taking the time to share your honest feedback a…"
radio input "true"
type textarea "Dear Christopher, thank you for taking the time to share your honest feedback a…"
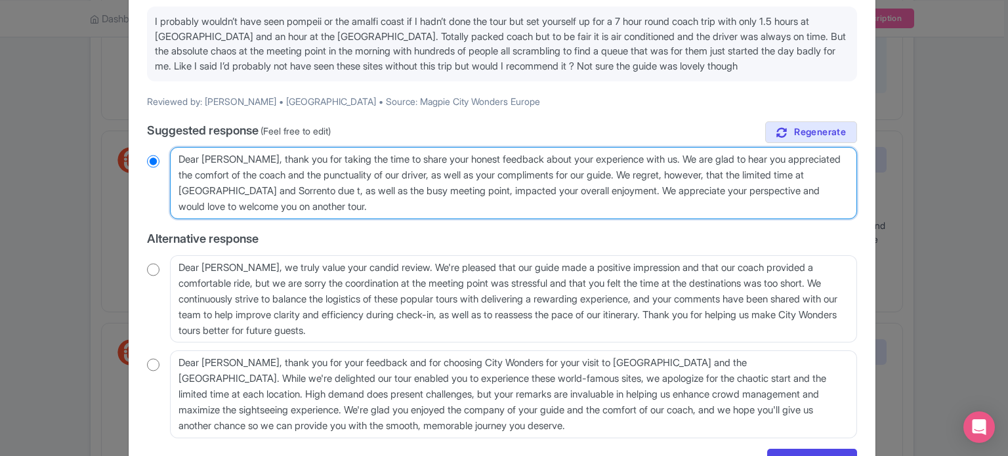
radio input "true"
type textarea "Dear Christopher, thank you for taking the time to share your honest feedback a…"
radio input "true"
type textarea "Dear Christopher, thank you for taking the time to share your honest feedback a…"
radio input "true"
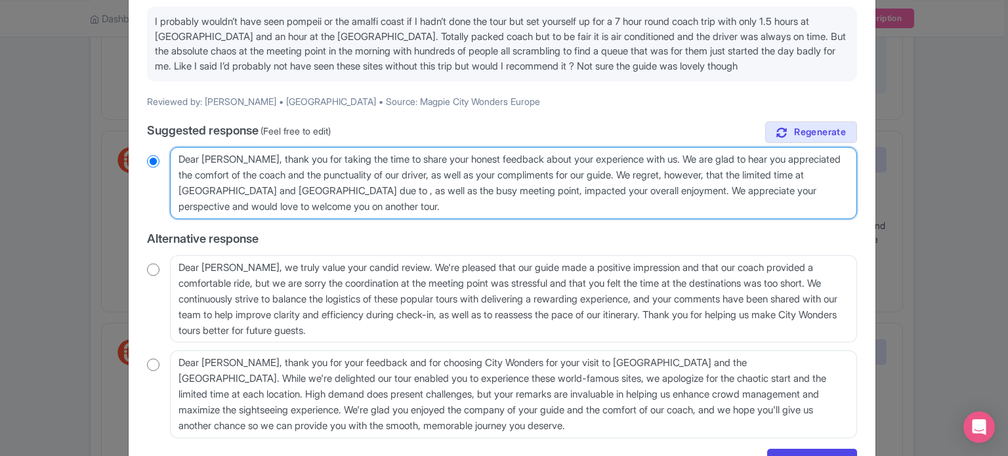
type textarea "Dear Christopher, thank you for taking the time to share your honest feedback a…"
radio input "true"
type textarea "Dear Christopher, thank you for taking the time to share your honest feedback a…"
radio input "true"
type textarea "Dear Christopher, thank you for taking the time to share your honest feedback a…"
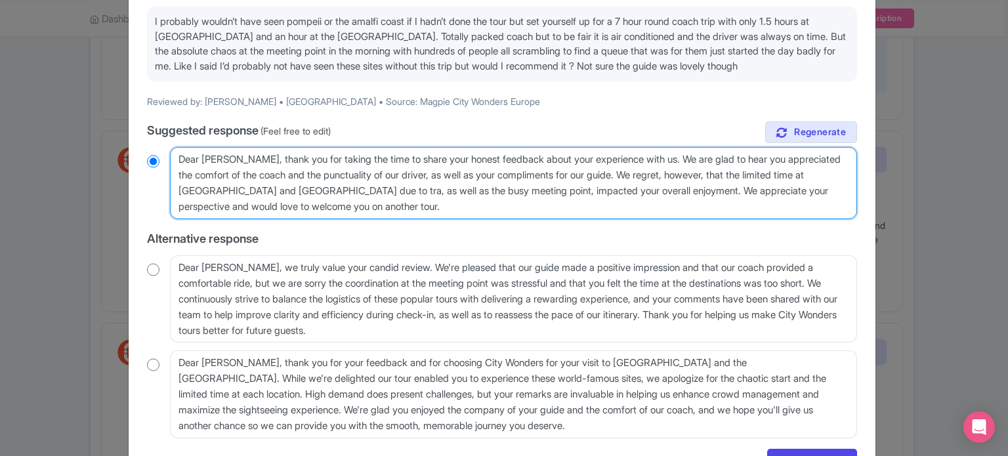
radio input "true"
type textarea "Dear Christopher, thank you for taking the time to share your honest feedback a…"
radio input "true"
type textarea "Dear Christopher, thank you for taking the time to share your honest feedback a…"
radio input "true"
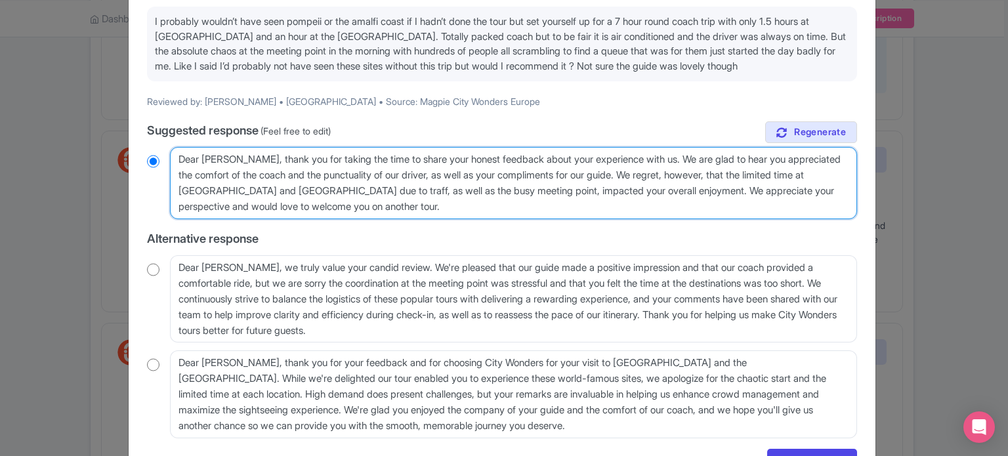
type textarea "Dear Christopher, thank you for taking the time to share your honest feedback a…"
radio input "true"
type textarea "Dear [PERSON_NAME], thank you for taking the time to share your honest feedback…"
radio input "true"
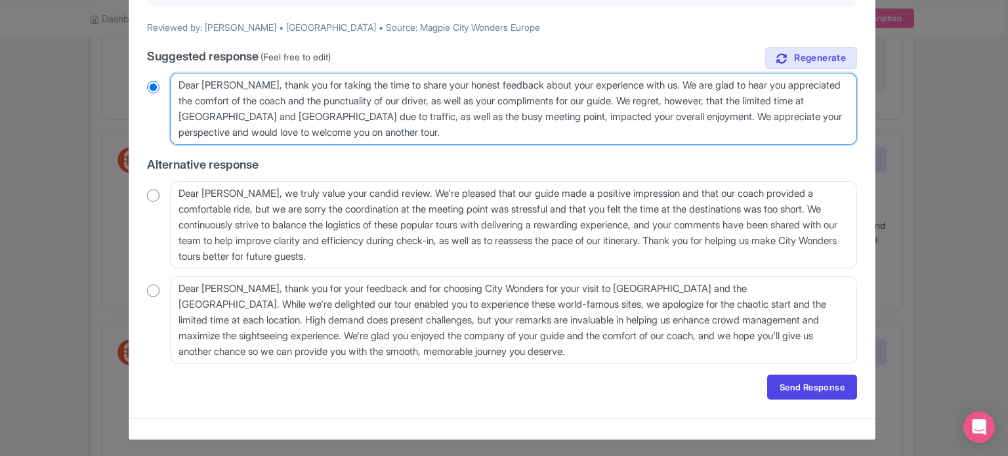
scroll to position [207, 0]
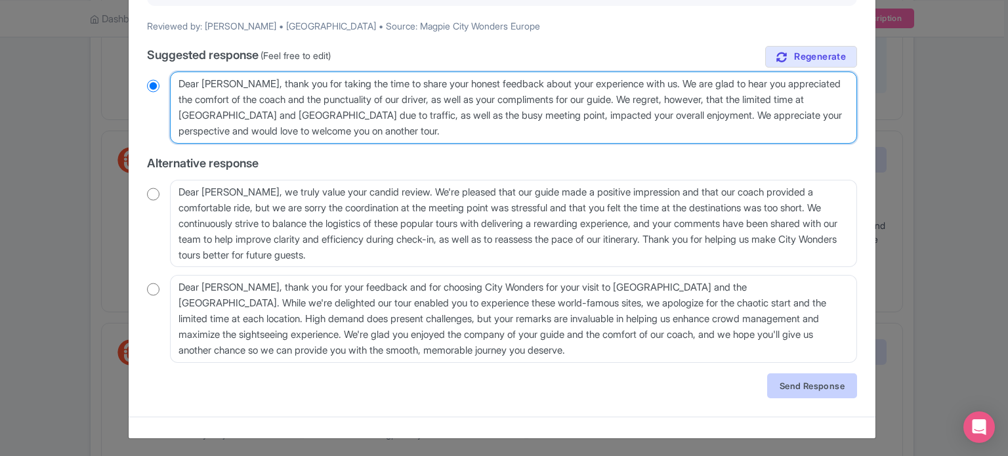
type textarea "Dear [PERSON_NAME], thank you for taking the time to share your honest feedback…"
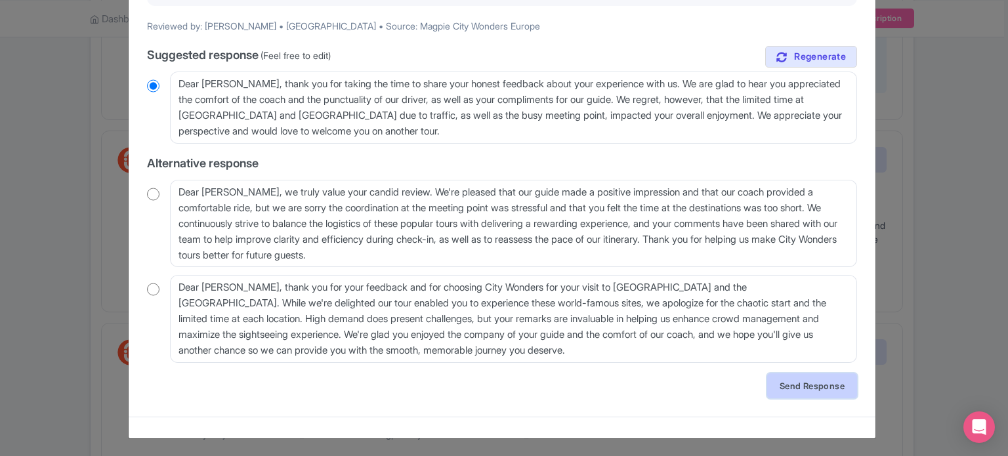
click at [791, 382] on link "Send Response" at bounding box center [812, 385] width 90 height 25
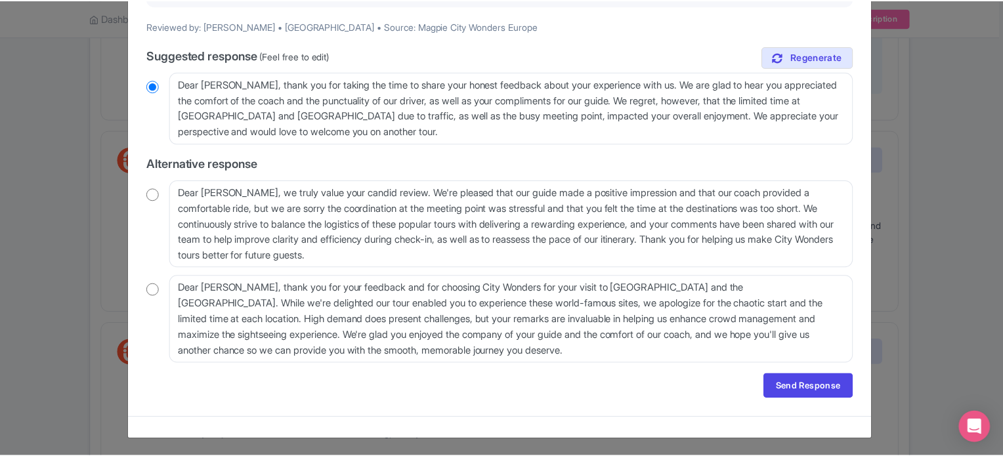
scroll to position [0, 0]
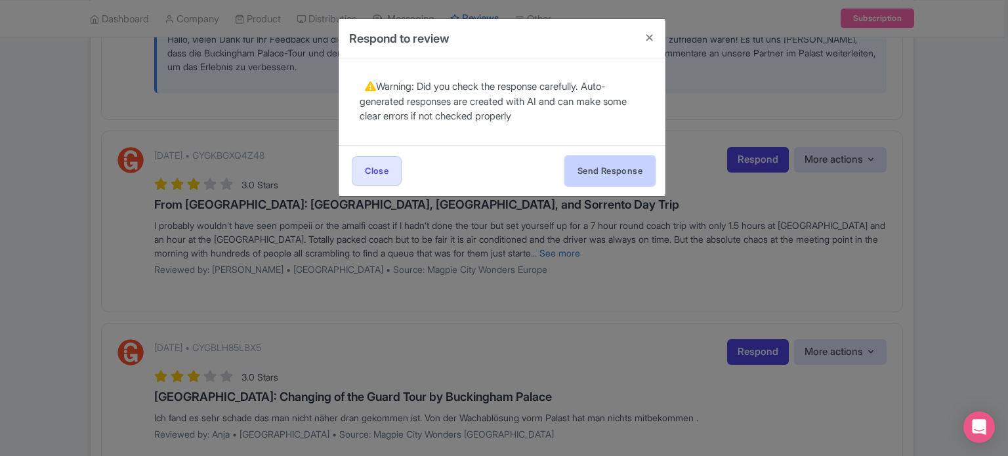
click at [591, 167] on button "Send Response" at bounding box center [610, 171] width 90 height 30
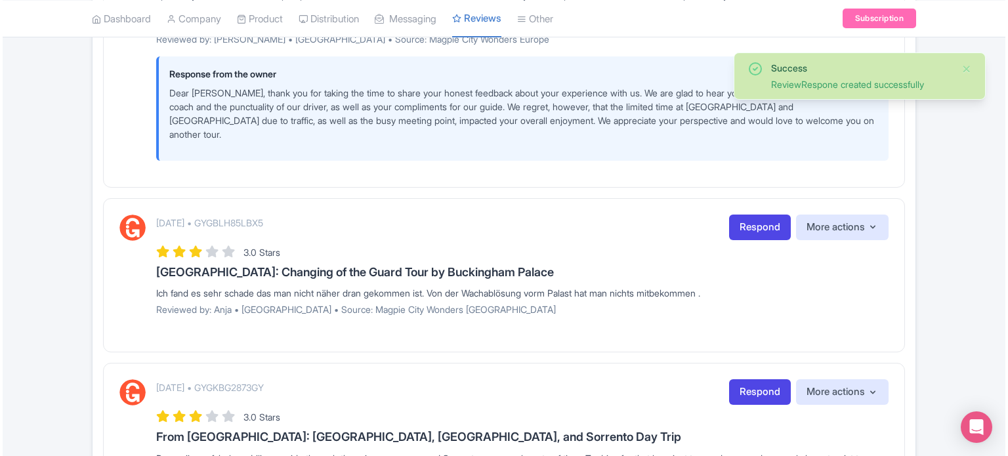
scroll to position [1444, 0]
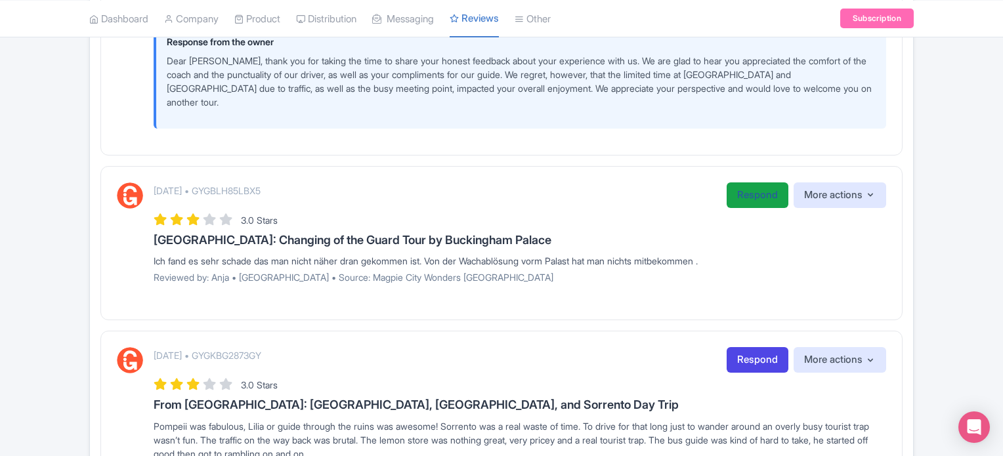
click at [749, 182] on link "Respond" at bounding box center [757, 195] width 62 height 26
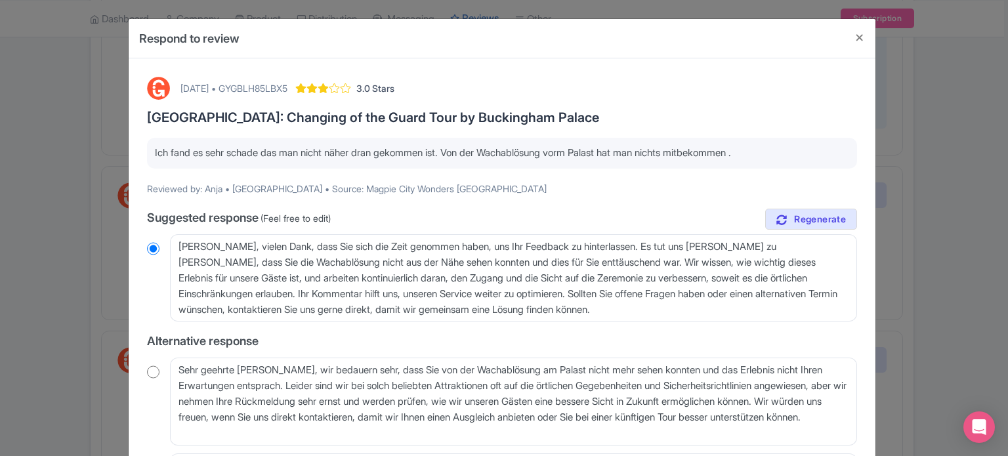
drag, startPoint x: 154, startPoint y: 151, endPoint x: 768, endPoint y: 136, distance: 614.4
click at [768, 136] on div "[DATE] • GYGBLH85LBX5 3.0 Stars [GEOGRAPHIC_DATA]: Changing of the Guard Tour b…" at bounding box center [502, 326] width 726 height 515
copy p "Ich fand es sehr schade das man nicht näher dran gekommen ist. Von der Wachablö…"
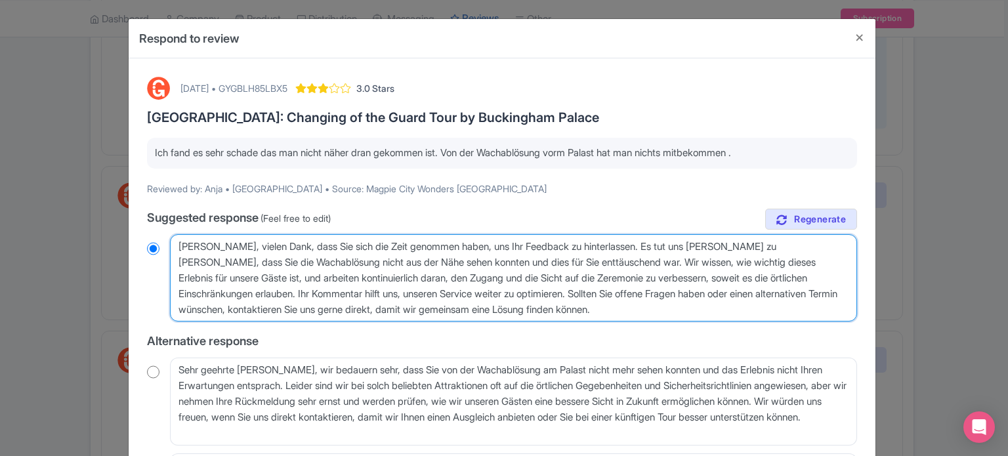
drag, startPoint x: 178, startPoint y: 244, endPoint x: 649, endPoint y: 308, distance: 475.5
click at [649, 308] on textarea "[PERSON_NAME], vielen Dank, dass Sie sich die Zeit genommen haben, uns Ihr Feed…" at bounding box center [513, 278] width 687 height 88
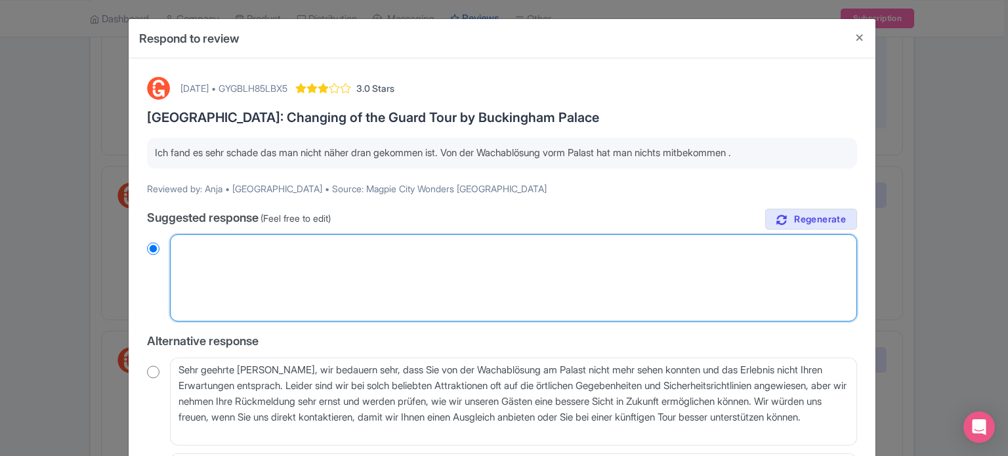
radio input "true"
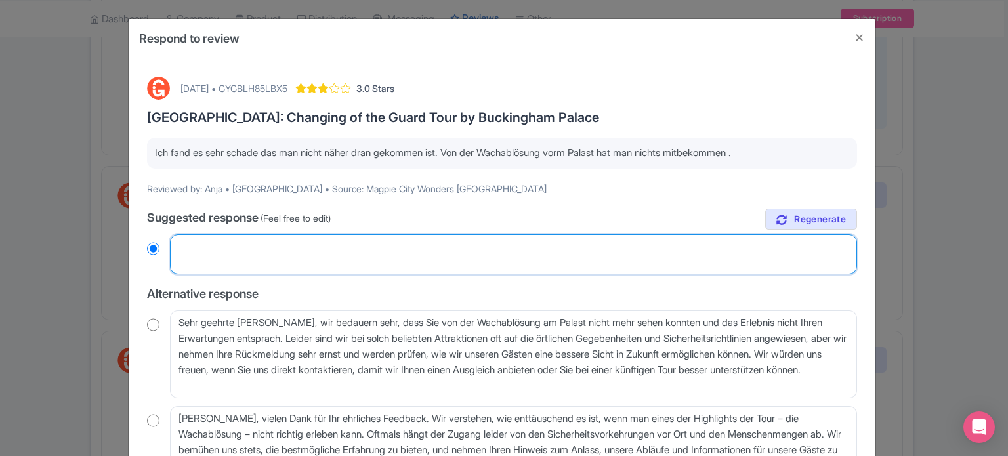
paste textarea "[PERSON_NAME], vielen Dank, dass Sie sich die Zeit genommen haben, uns Ihr Feed…"
type textarea "[PERSON_NAME], vielen Dank, dass Sie sich die Zeit genommen haben, uns Ihr Feed…"
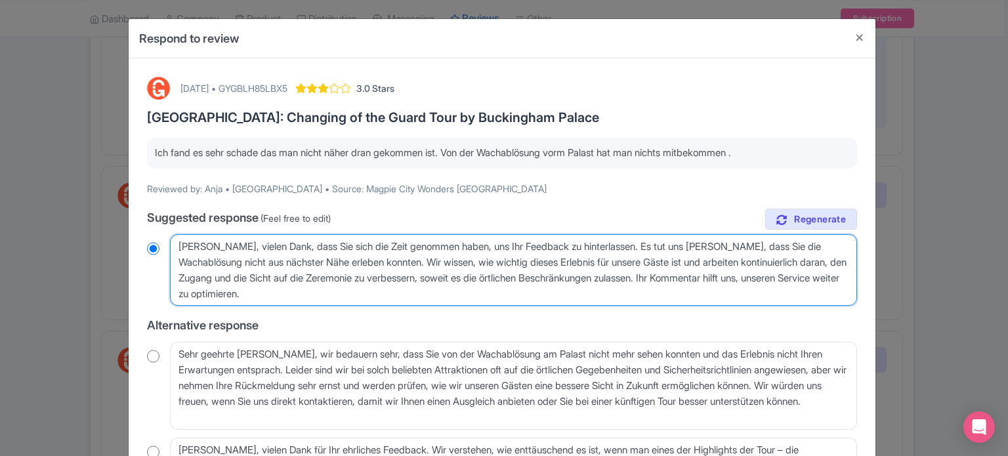
radio input "true"
drag, startPoint x: 631, startPoint y: 243, endPoint x: 473, endPoint y: 246, distance: 157.5
click at [473, 246] on textarea "[PERSON_NAME], vielen Dank, dass Sie sich die Zeit genommen haben, uns Ihr Feed…" at bounding box center [513, 270] width 687 height 72
drag, startPoint x: 291, startPoint y: 246, endPoint x: 448, endPoint y: 246, distance: 156.8
click at [448, 246] on textarea "[PERSON_NAME], vielen Dank, dass Sie sich die Zeit genommen haben, uns Ihr Feed…" at bounding box center [513, 270] width 687 height 72
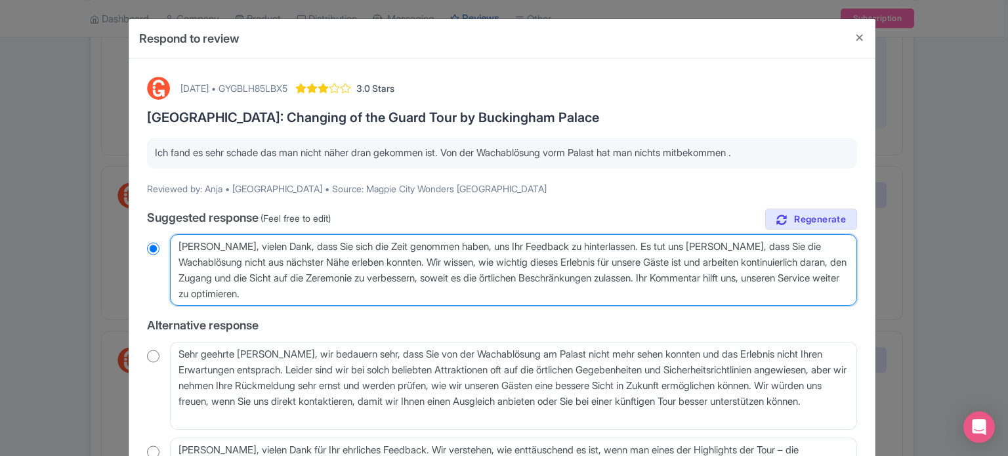
click at [328, 275] on textarea "[PERSON_NAME], vielen Dank, dass Sie sich die Zeit genommen haben, uns Ihr Feed…" at bounding box center [513, 270] width 687 height 72
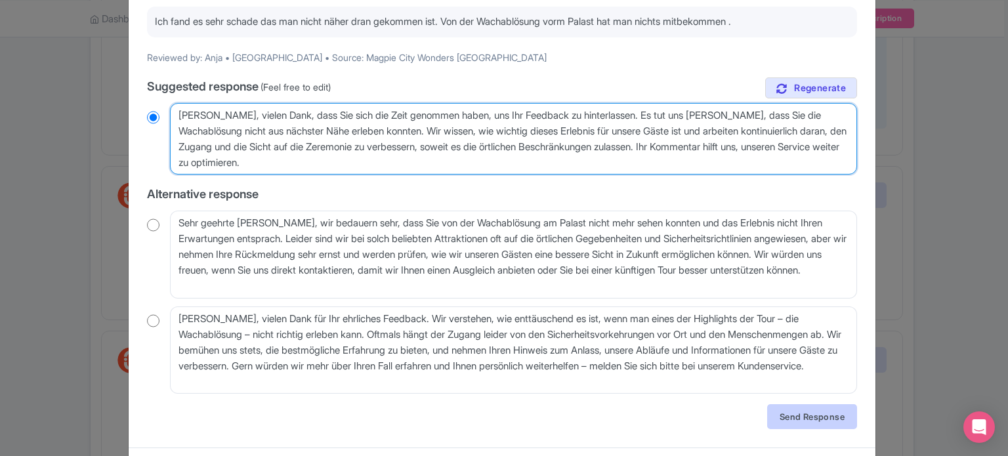
type textarea "[PERSON_NAME], vielen Dank, dass Sie sich die Zeit genommen haben, uns Ihr Feed…"
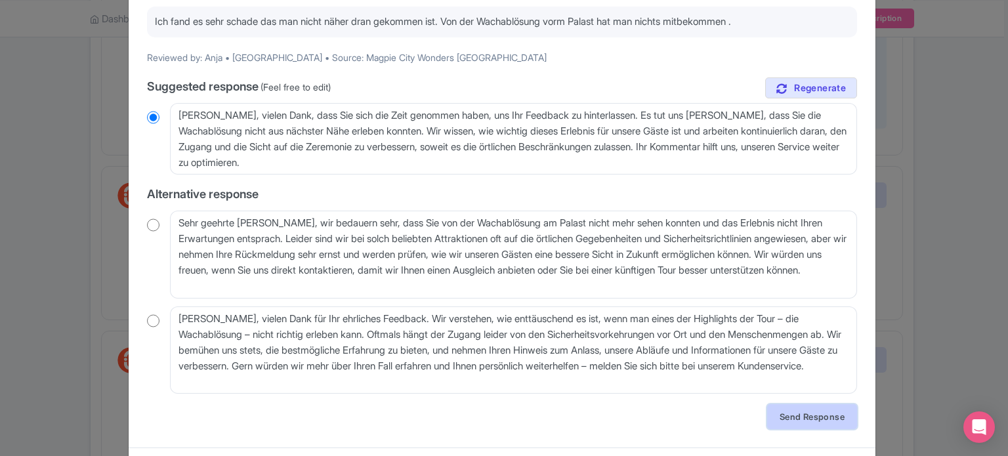
click at [799, 417] on link "Send Response" at bounding box center [812, 416] width 90 height 25
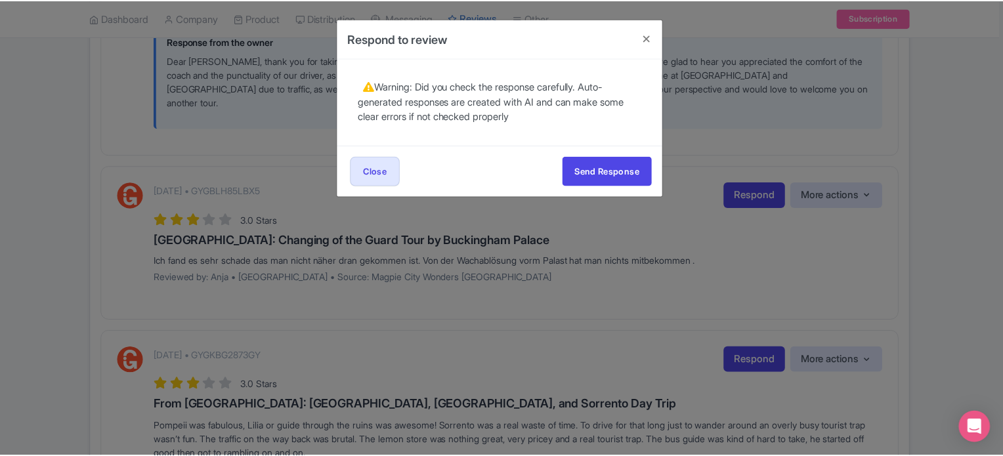
scroll to position [0, 0]
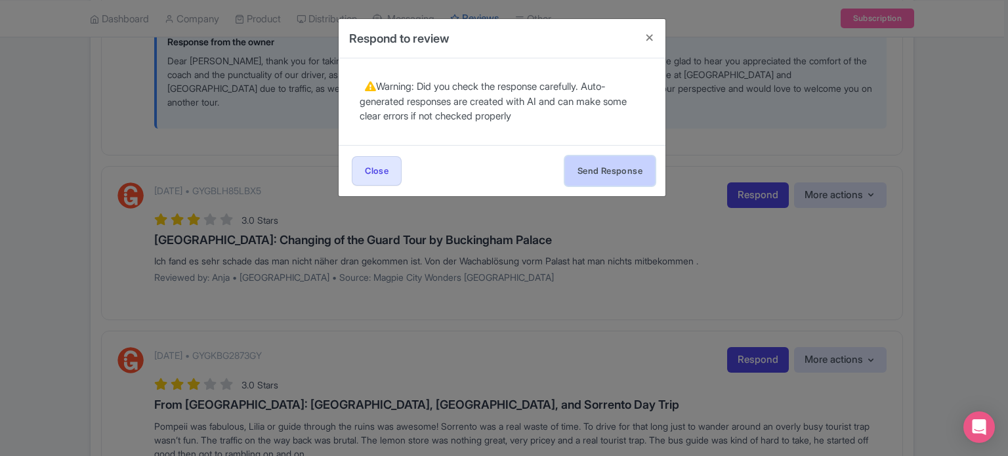
click at [599, 178] on button "Send Response" at bounding box center [610, 171] width 90 height 30
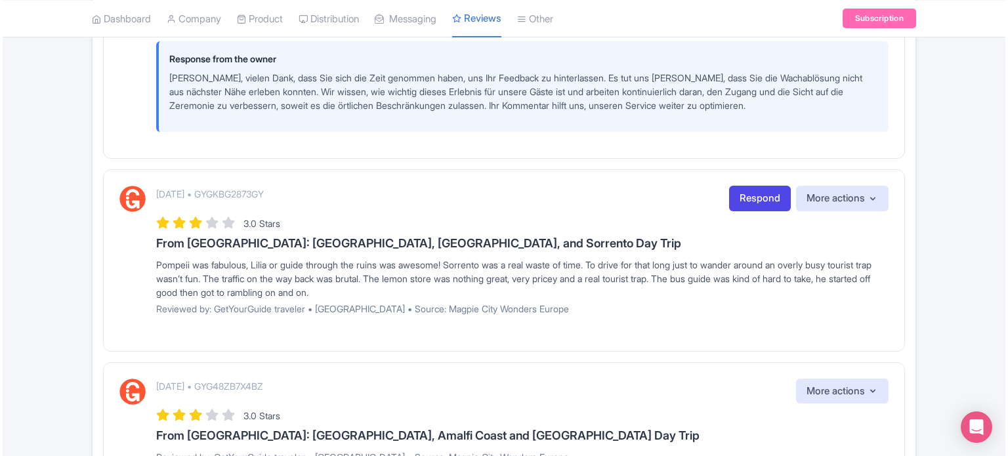
scroll to position [1772, 0]
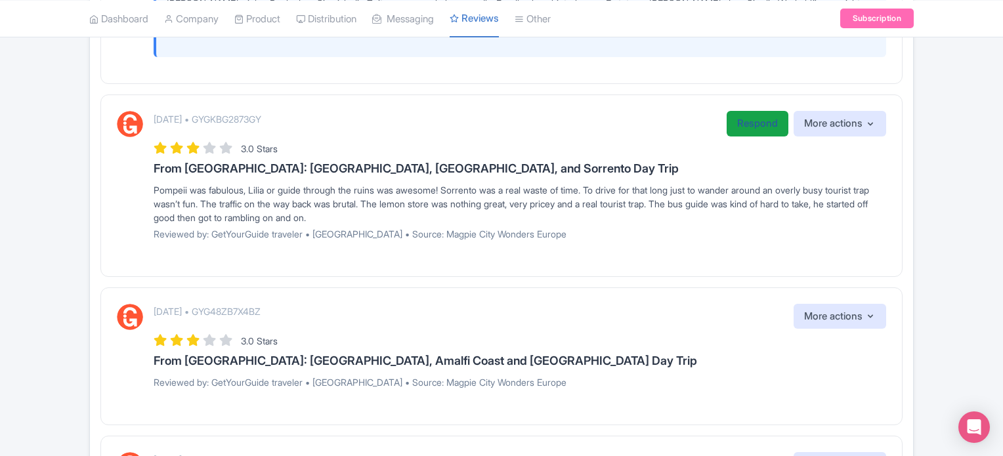
click at [741, 111] on link "Respond" at bounding box center [757, 124] width 62 height 26
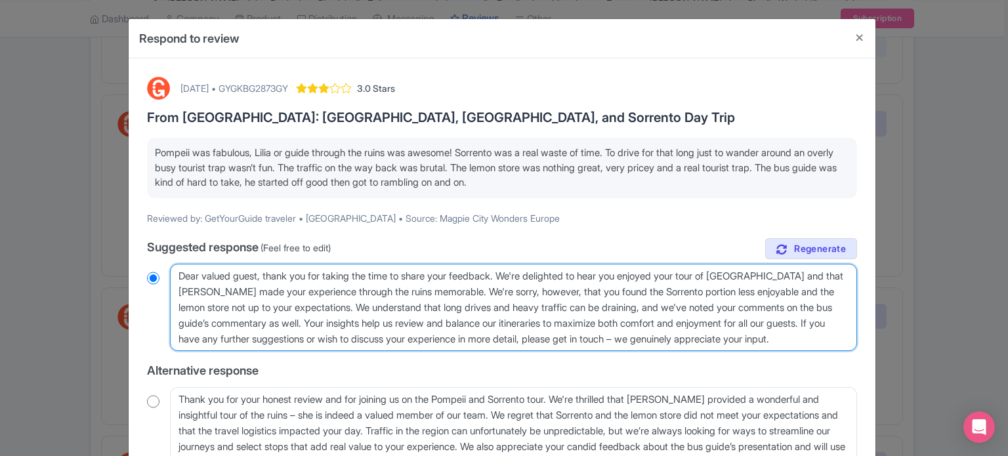
drag, startPoint x: 176, startPoint y: 276, endPoint x: 260, endPoint y: 278, distance: 84.0
click at [260, 278] on textarea "Dear valued guest, thank you for taking the time to share your feedback. We're …" at bounding box center [513, 308] width 687 height 88
type textarea "H, thank you for taking the time to share your feedback. We're delighted to hea…"
radio input "true"
type textarea "Hel, thank you for taking the time to share your feedback. We're delighted to h…"
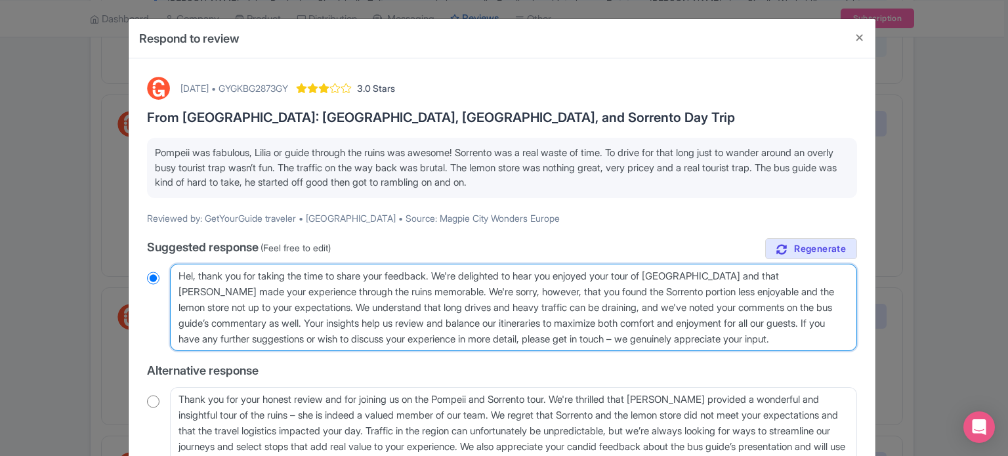
radio input "true"
type textarea "Hell, thank you for taking the time to share your feedback. We're delighted to …"
radio input "true"
type textarea "Hello, thank you for taking the time to share your feedback. We're delighted to…"
radio input "true"
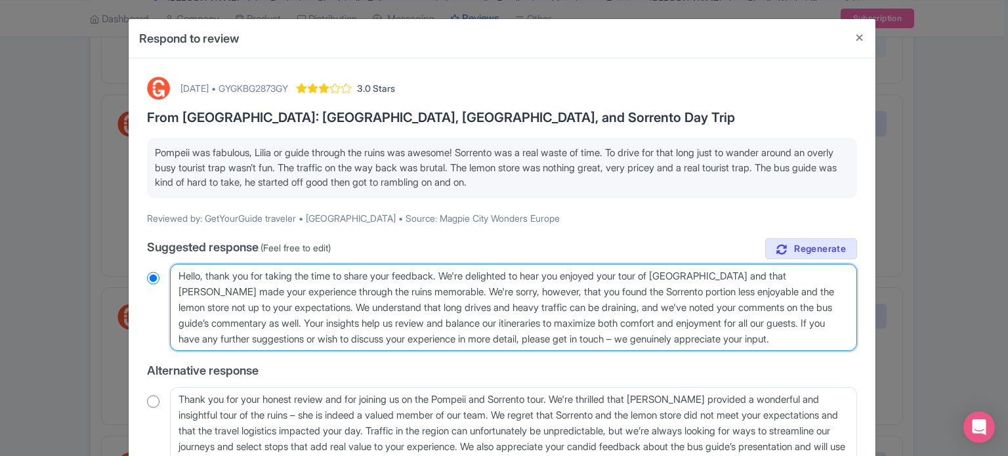
drag, startPoint x: 722, startPoint y: 308, endPoint x: 268, endPoint y: 327, distance: 454.5
click at [268, 327] on textarea "Dear valued guest, thank you for taking the time to share your feedback. We're …" at bounding box center [513, 308] width 687 height 88
type textarea "Hello, thank you for taking the time to share your feedback. We're delighted to…"
radio input "true"
drag, startPoint x: 628, startPoint y: 337, endPoint x: 608, endPoint y: 320, distance: 27.0
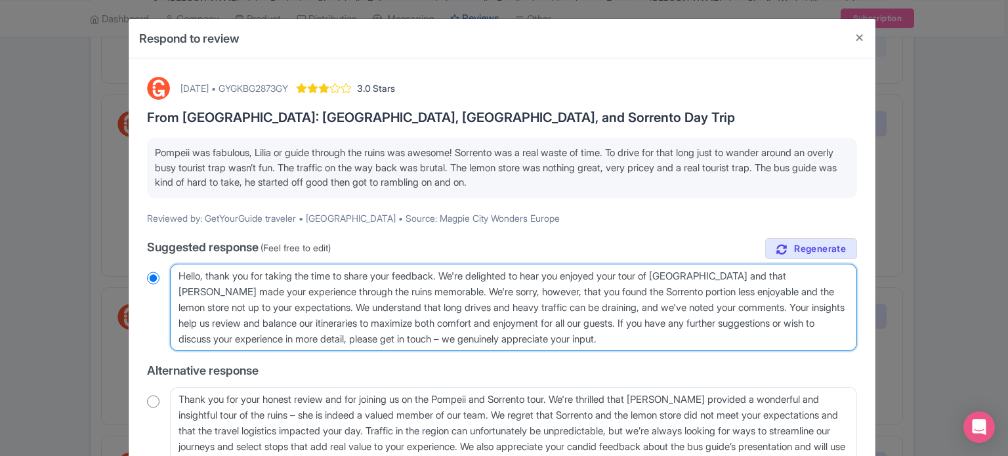
click at [608, 320] on textarea "Dear valued guest, thank you for taking the time to share your feedback. We're …" at bounding box center [513, 308] width 687 height 88
type textarea "Hello, thank you for taking the time to share your feedback. We're delighted to…"
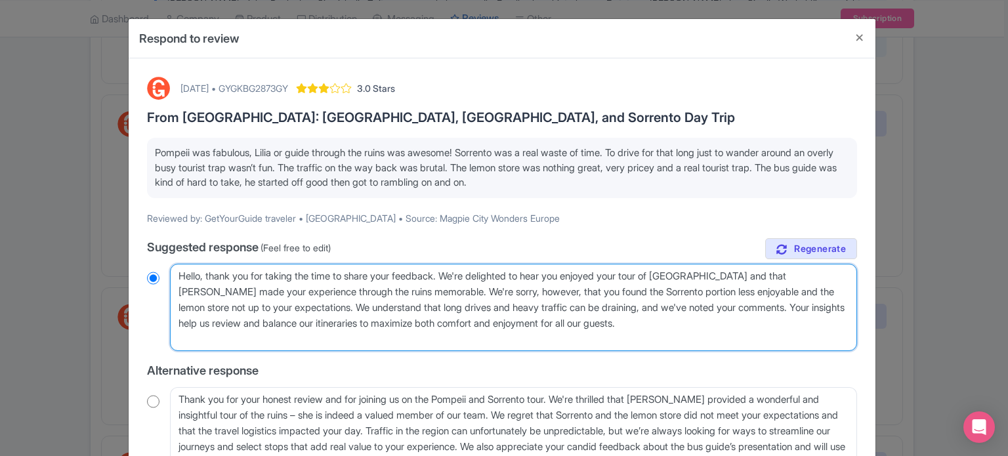
radio input "true"
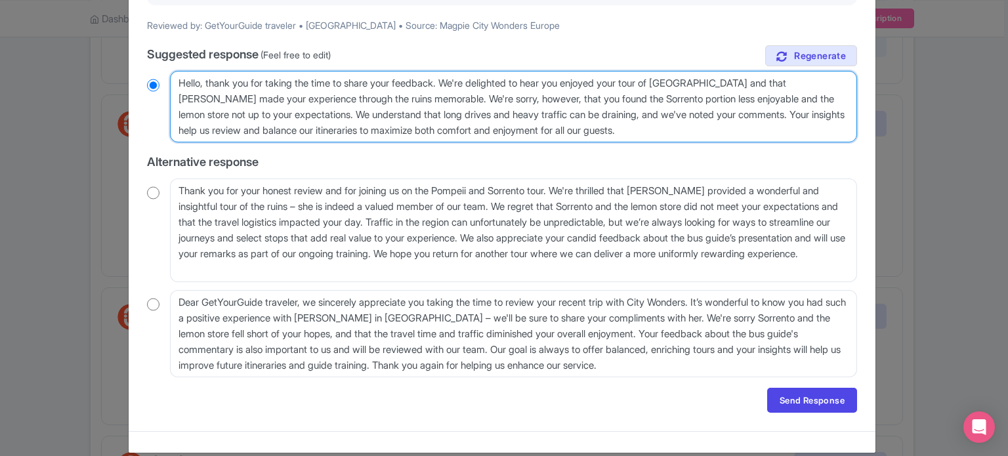
scroll to position [207, 0]
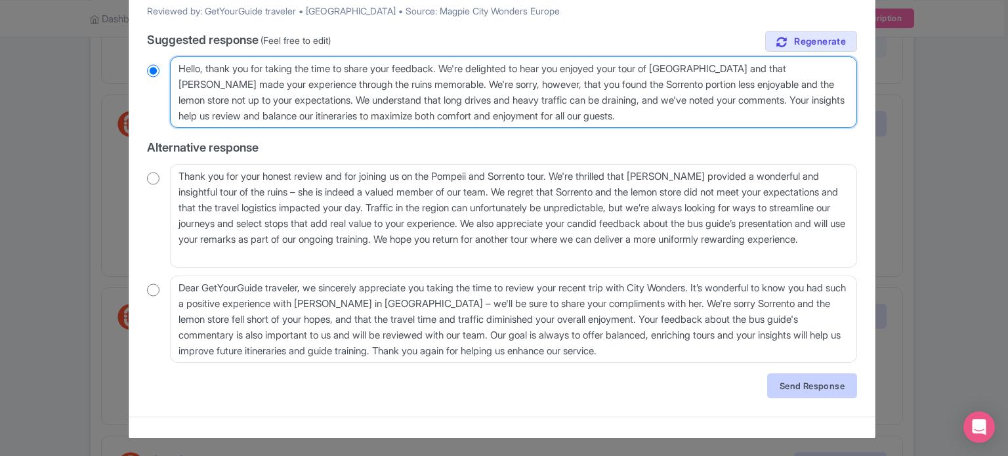
type textarea "Hello, thank you for taking the time to share your feedback. We're delighted to…"
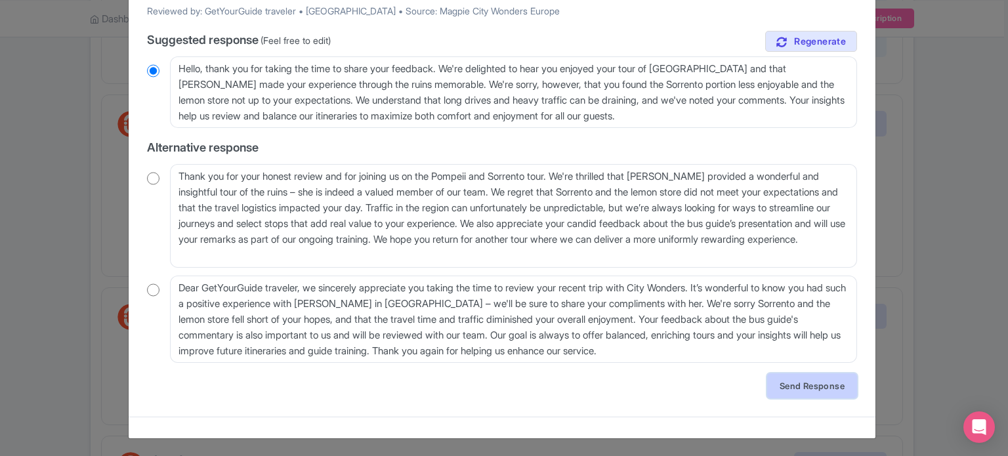
click at [819, 388] on link "Send Response" at bounding box center [812, 385] width 90 height 25
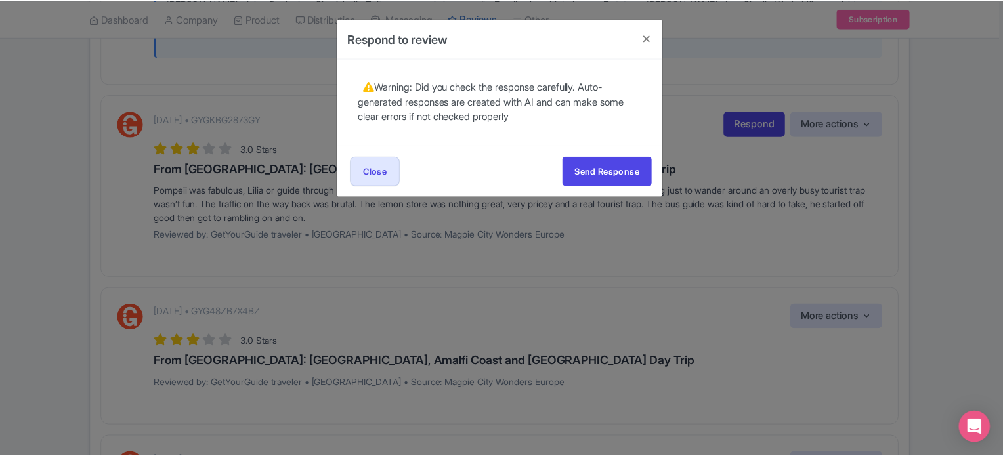
scroll to position [0, 0]
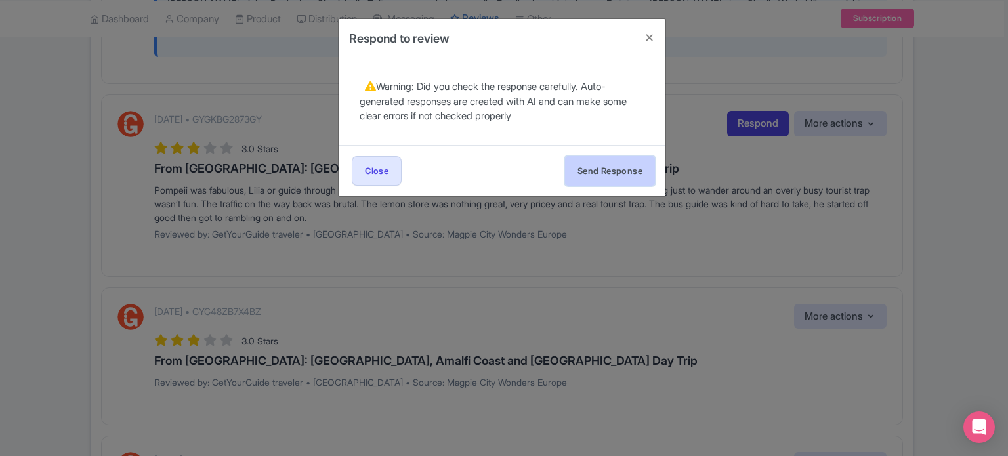
click at [642, 174] on button "Send Response" at bounding box center [610, 171] width 90 height 30
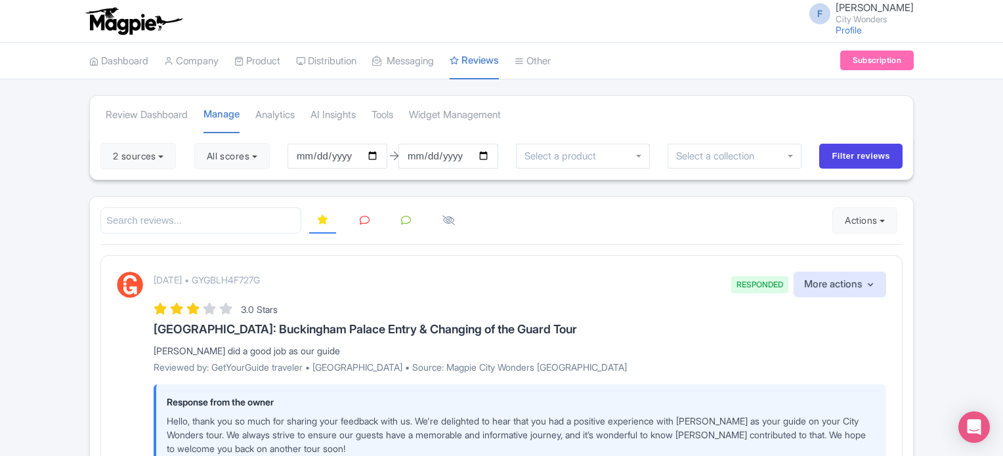
click at [365, 219] on icon at bounding box center [365, 220] width 10 height 10
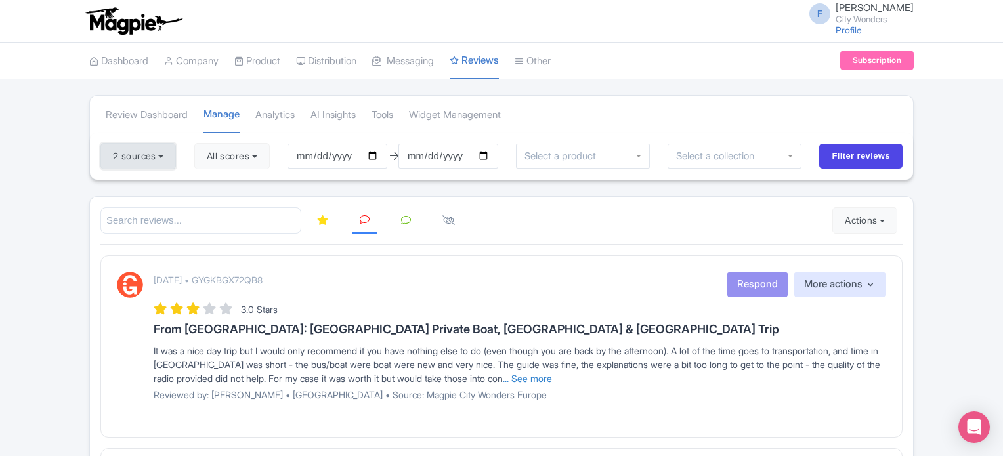
click at [140, 155] on button "2 sources" at bounding box center [137, 156] width 75 height 26
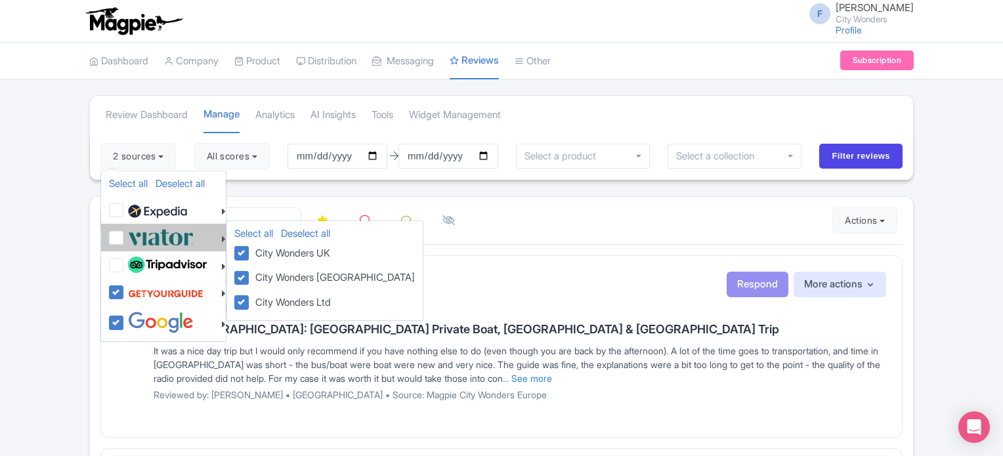
click at [125, 234] on label at bounding box center [159, 237] width 69 height 22
click at [125, 234] on input "checkbox" at bounding box center [129, 230] width 9 height 9
checkbox input "true"
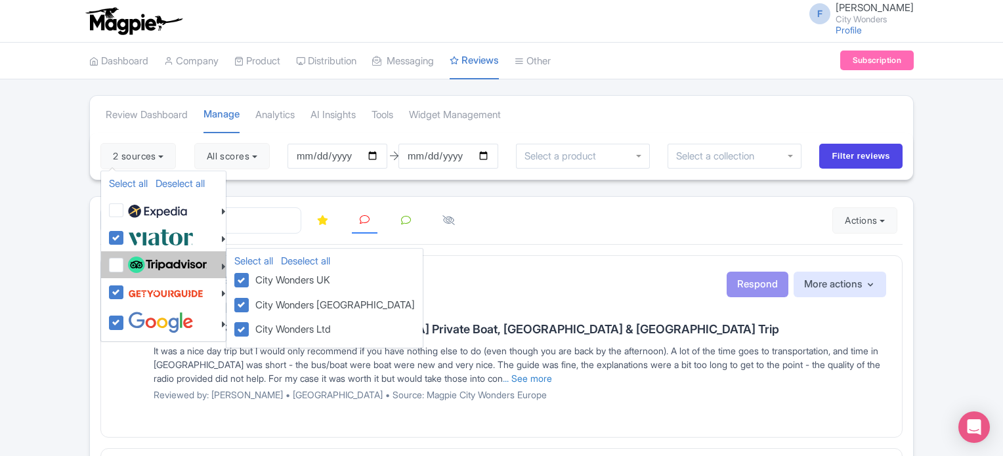
click at [125, 261] on label at bounding box center [166, 265] width 82 height 22
click at [125, 261] on input "checkbox" at bounding box center [129, 258] width 9 height 9
checkbox input "true"
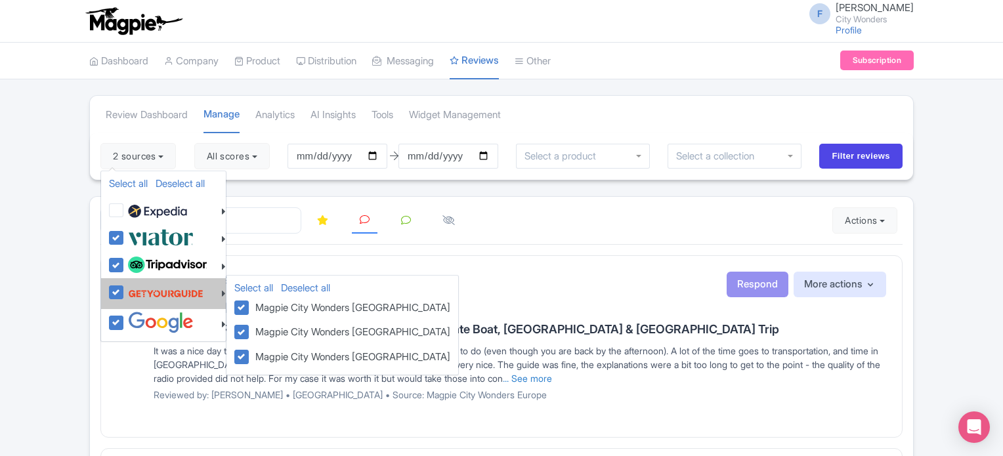
click at [125, 285] on label at bounding box center [164, 293] width 79 height 25
click at [125, 285] on input "checkbox" at bounding box center [129, 285] width 9 height 9
checkbox input "false"
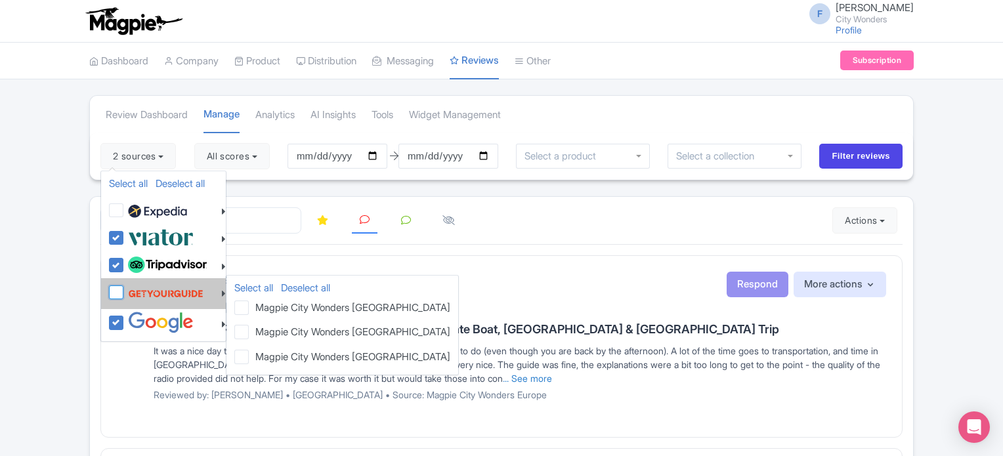
checkbox input "false"
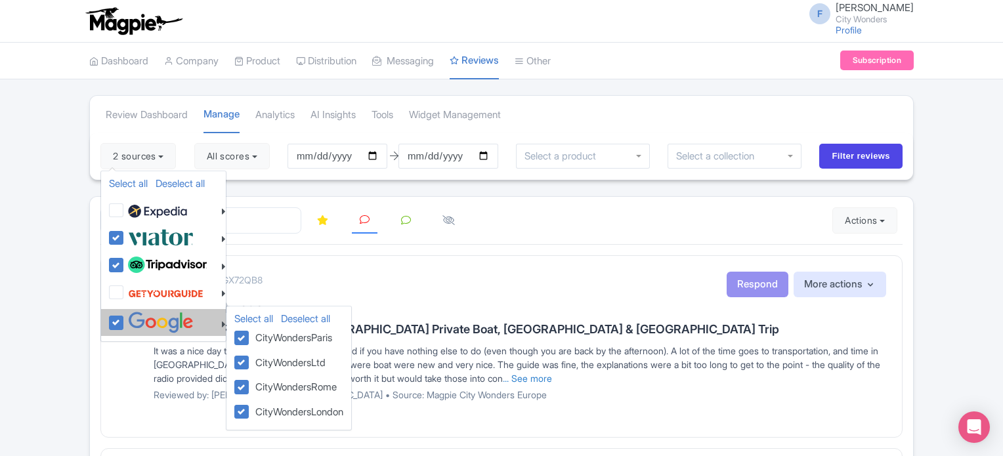
click at [125, 315] on label at bounding box center [159, 323] width 69 height 22
click at [125, 315] on input "checkbox" at bounding box center [129, 316] width 9 height 9
checkbox input "false"
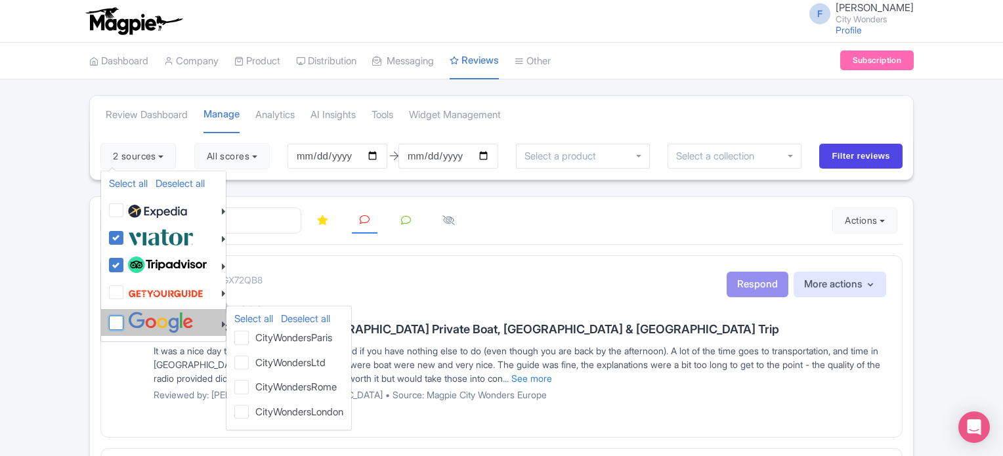
checkbox input "false"
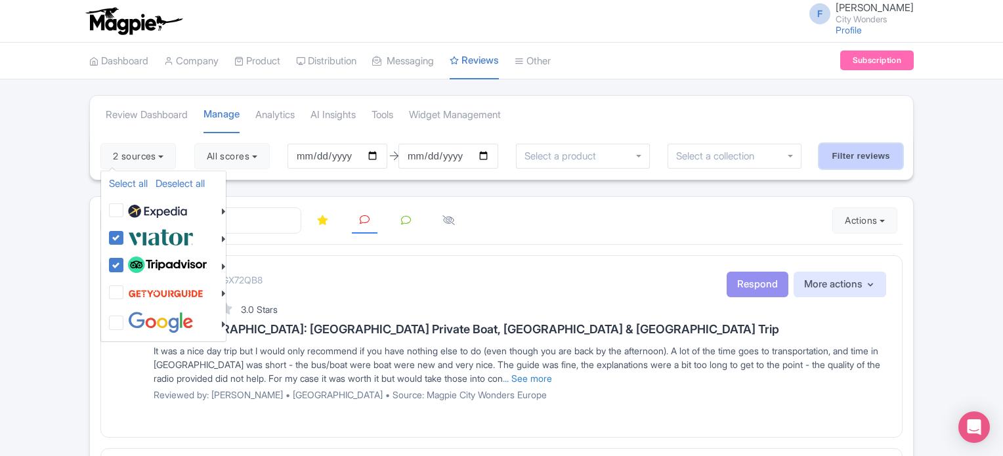
click at [845, 157] on input "Filter reviews" at bounding box center [860, 156] width 83 height 25
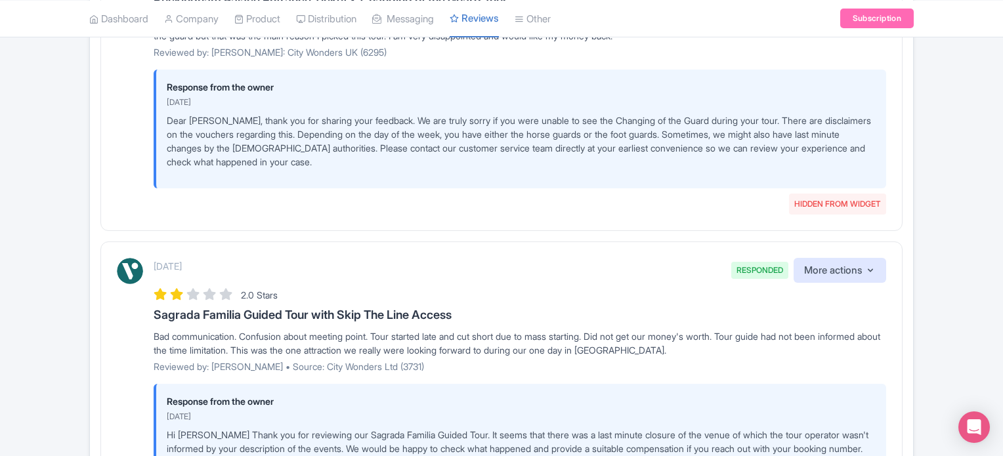
scroll to position [2807, 0]
